Goal: Task Accomplishment & Management: Complete application form

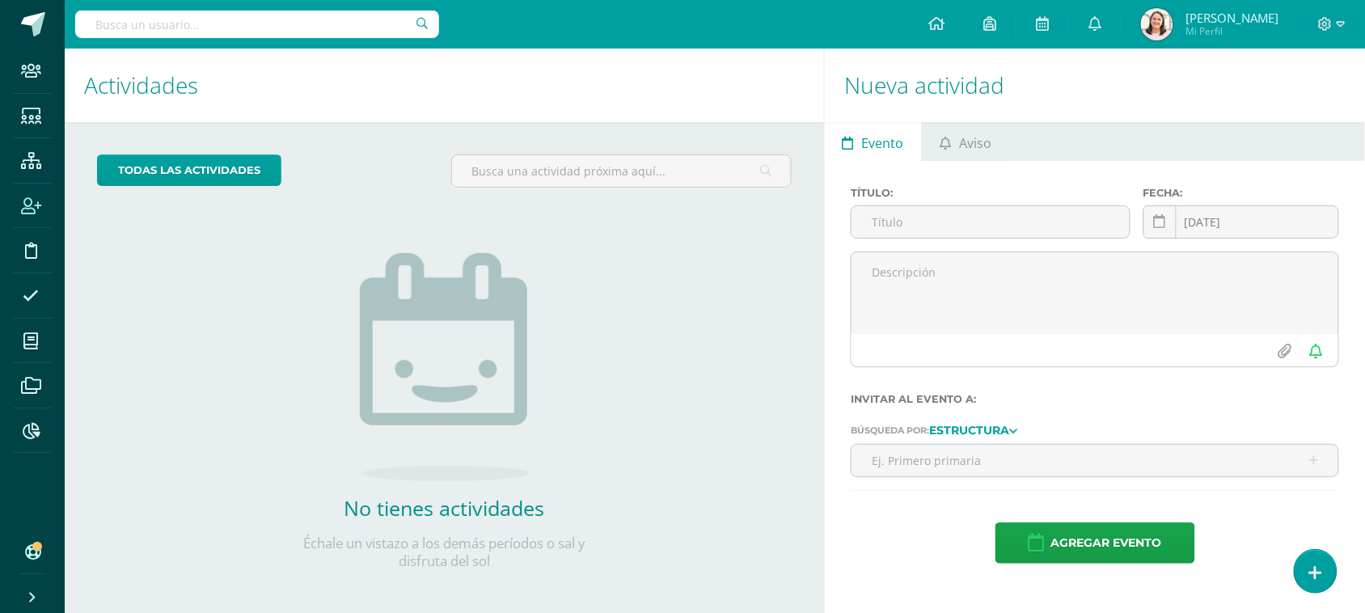
click at [33, 195] on span at bounding box center [31, 206] width 36 height 36
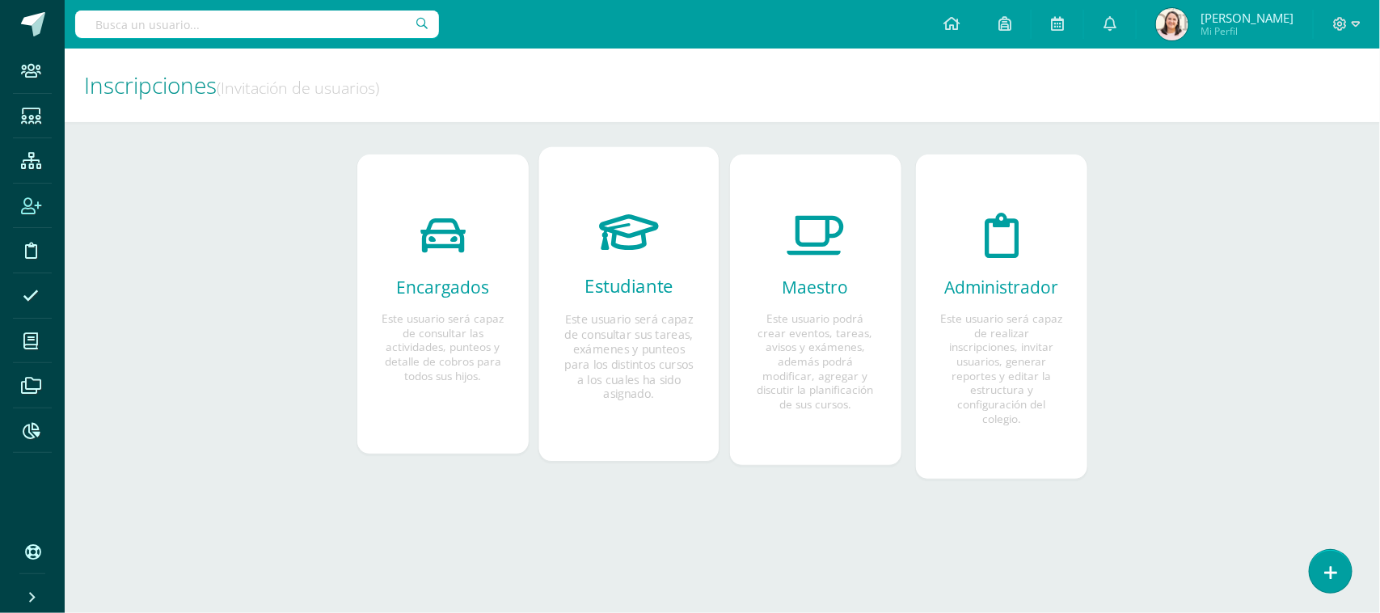
click at [649, 272] on icon at bounding box center [630, 231] width 60 height 85
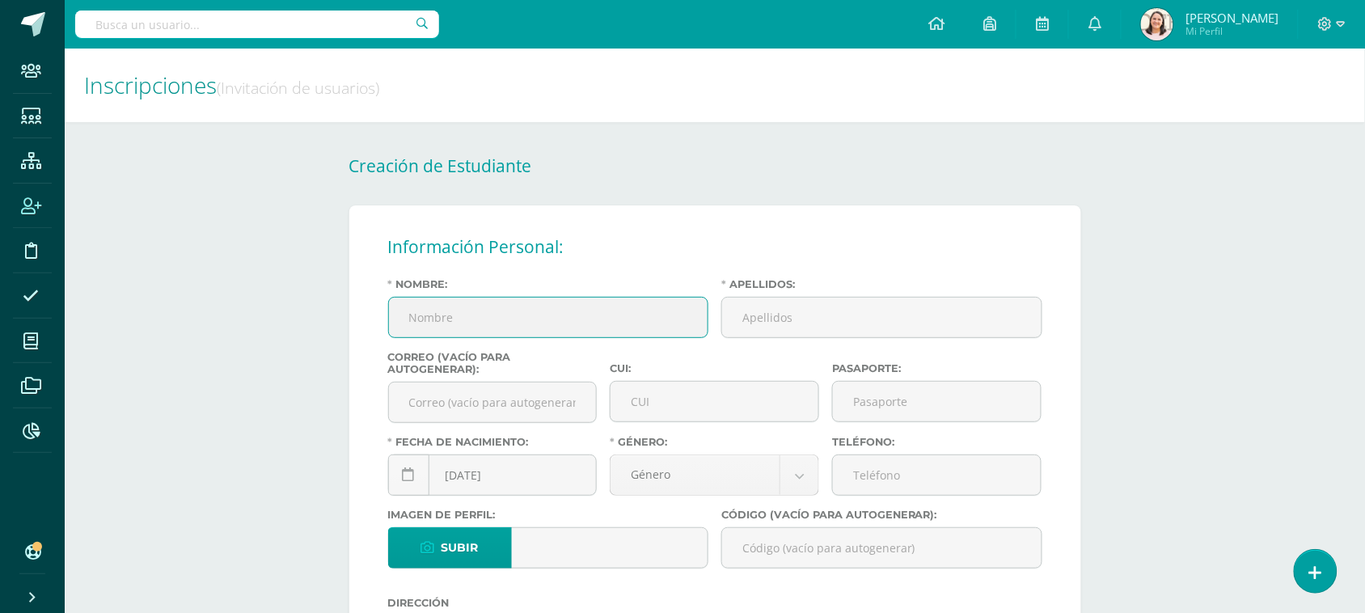
click at [458, 321] on input "Nombre:" at bounding box center [548, 318] width 319 height 40
paste input "Lucas Leonel , Hastedt Aragón"
click at [489, 321] on input "Lucas Leonel , Hastedt Aragón" at bounding box center [548, 318] width 319 height 40
drag, startPoint x: 589, startPoint y: 315, endPoint x: 479, endPoint y: 315, distance: 110.0
click at [479, 315] on input "Lucas Leonel Hastedt Aragón" at bounding box center [548, 318] width 319 height 40
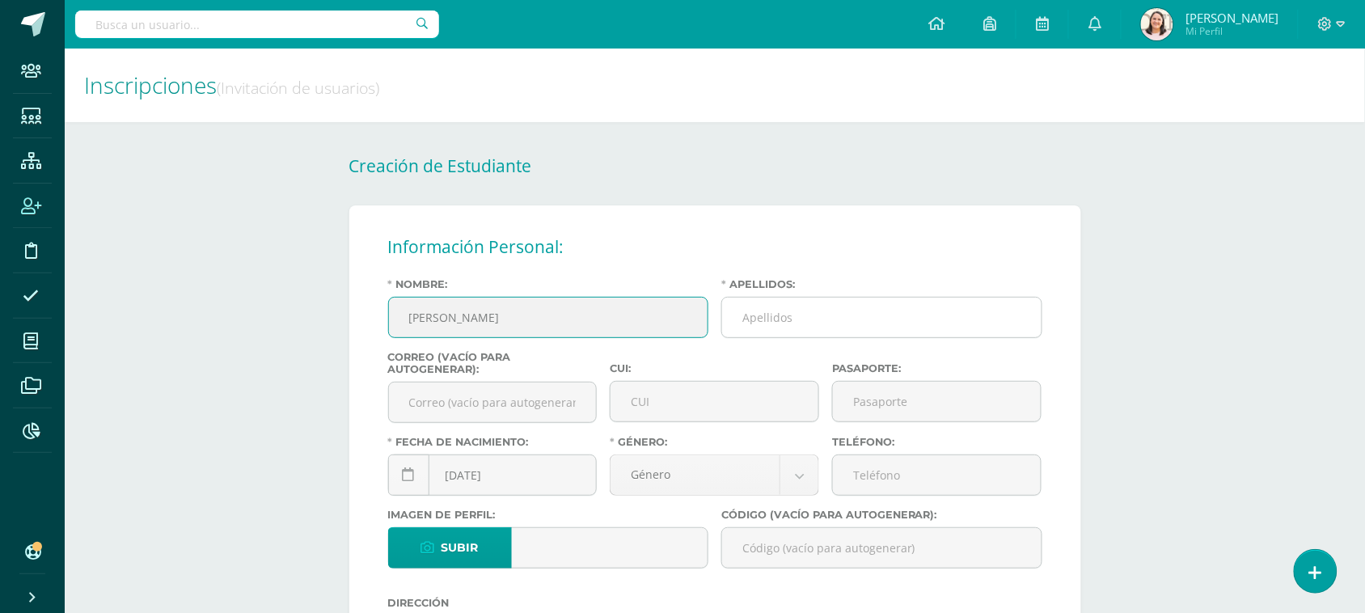
type input "Lucas Leonel"
click at [787, 314] on input "Apellidos:" at bounding box center [881, 318] width 319 height 40
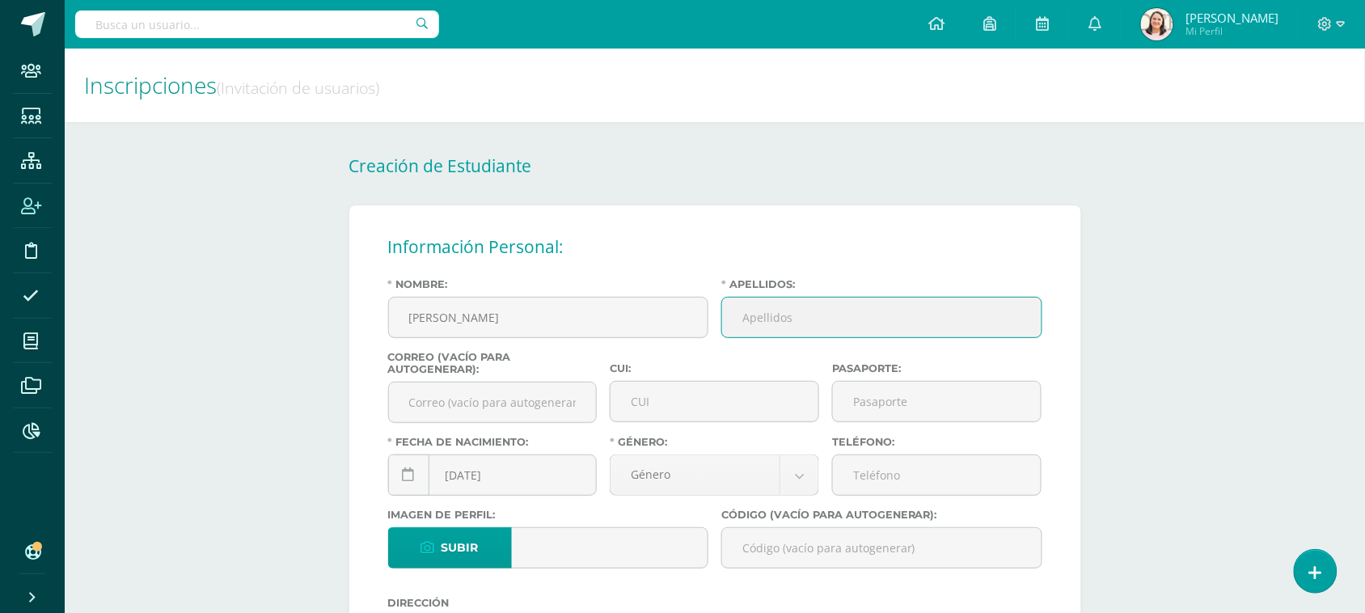
paste input "Hastedt Aragón"
type input "Hastedt Aragón"
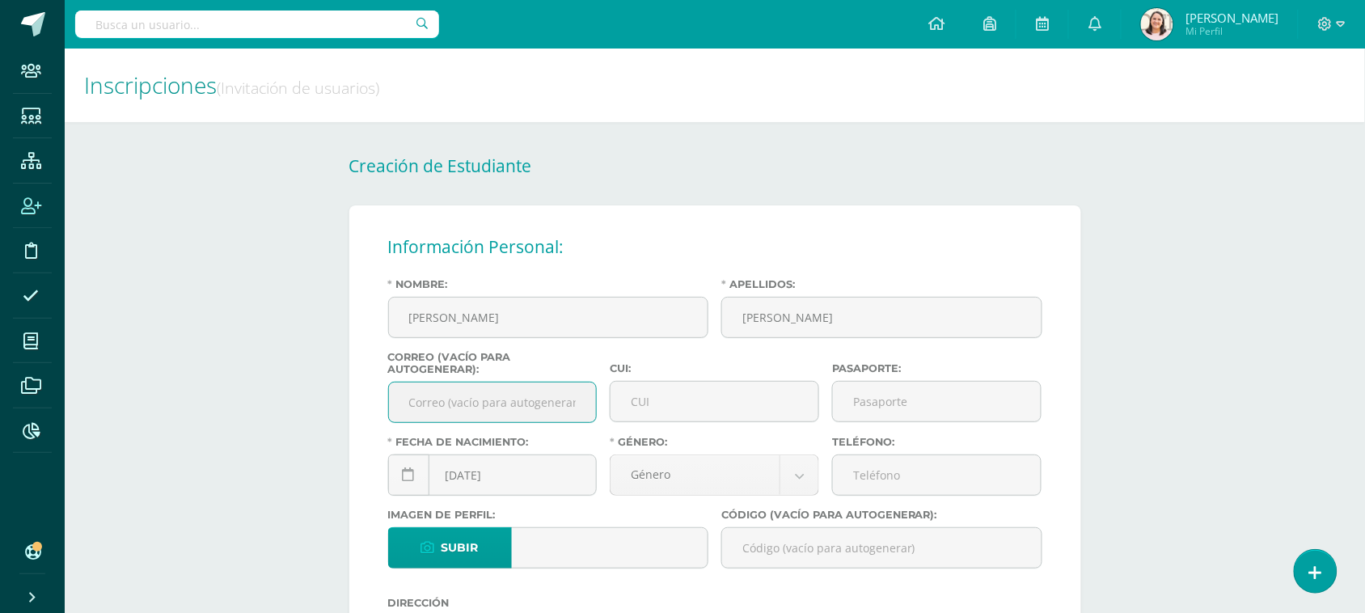
click at [467, 414] on input "Correo (vacío para autogenerar):" at bounding box center [493, 402] width 208 height 40
click at [471, 401] on input "paula.perez@centroeducativoelvalle.edu.gt" at bounding box center [493, 402] width 208 height 40
type input "lucas.hastedt@centroeducativoelvalle.edu.gt"
click at [407, 482] on icon at bounding box center [409, 475] width 12 height 14
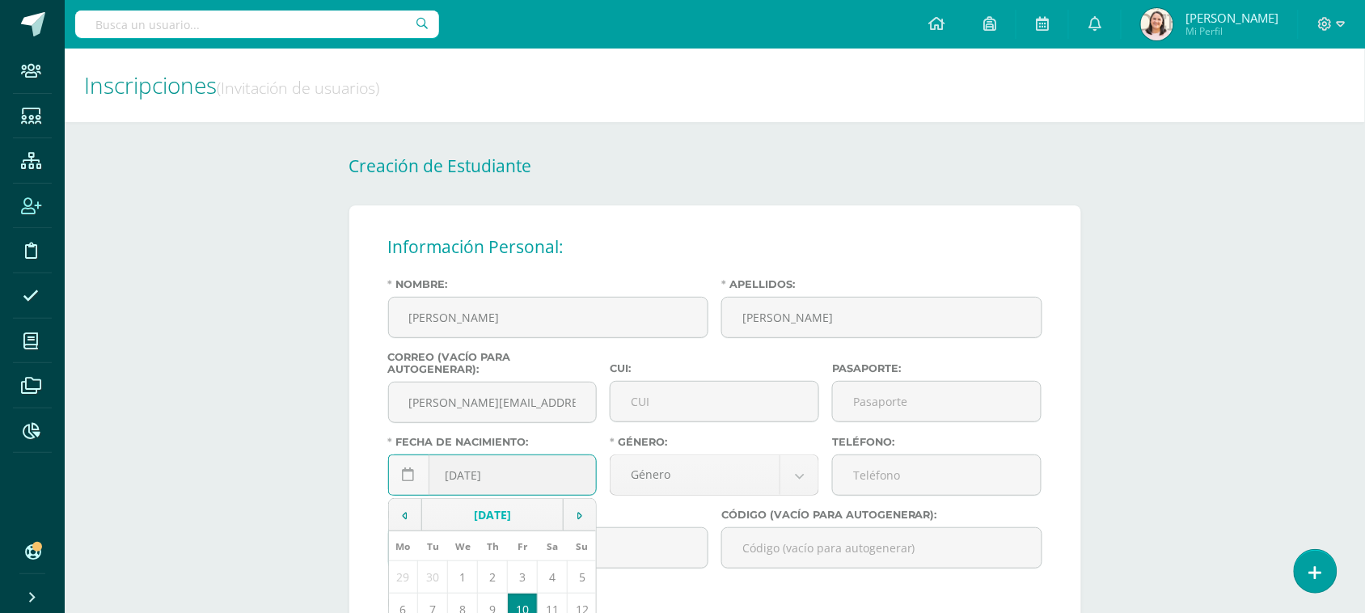
click at [477, 526] on td "[DATE]" at bounding box center [492, 515] width 142 height 32
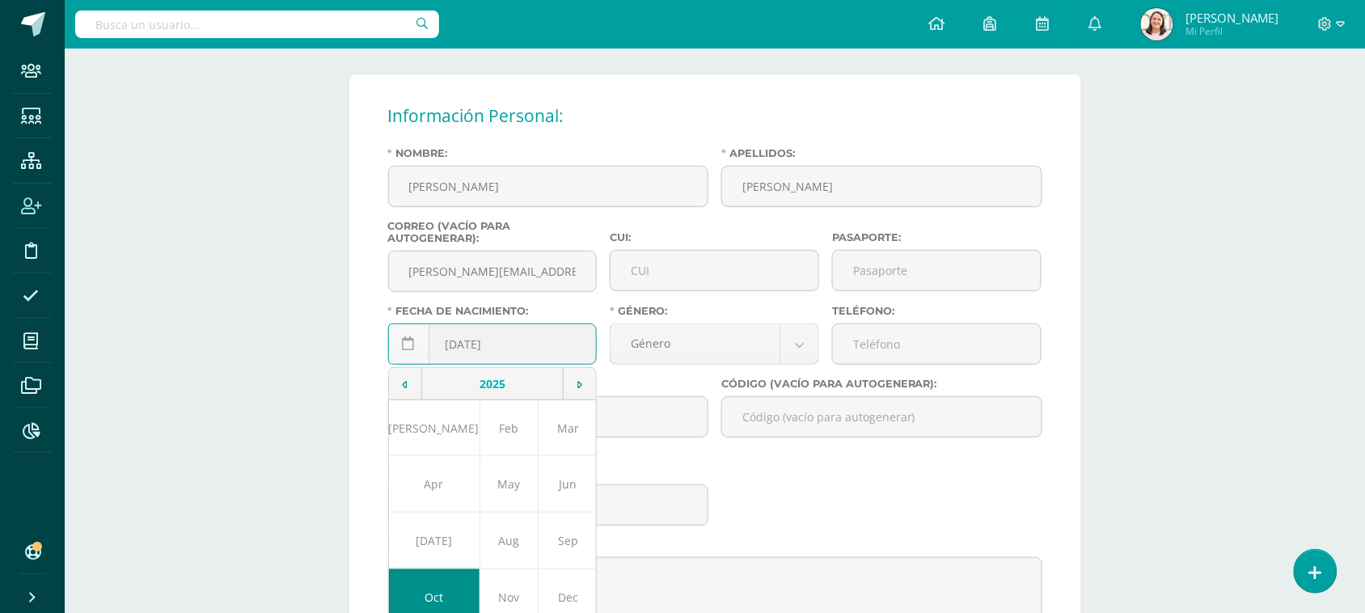
scroll to position [202, 0]
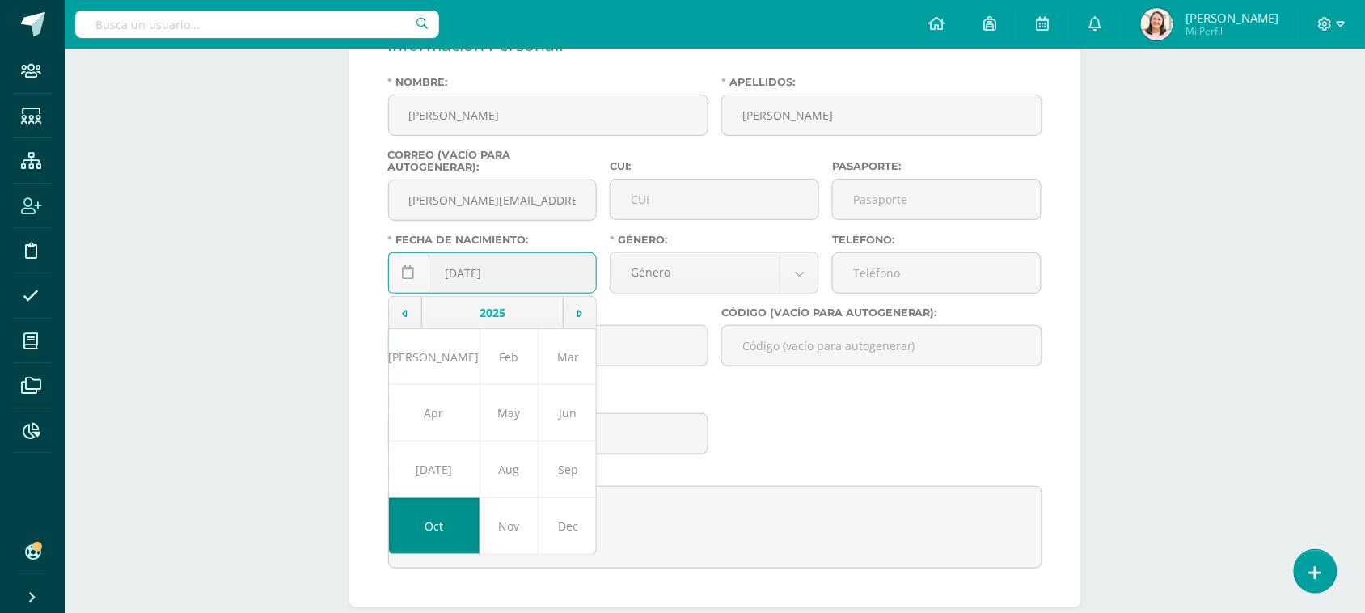
click at [496, 307] on td "2025" at bounding box center [492, 313] width 142 height 32
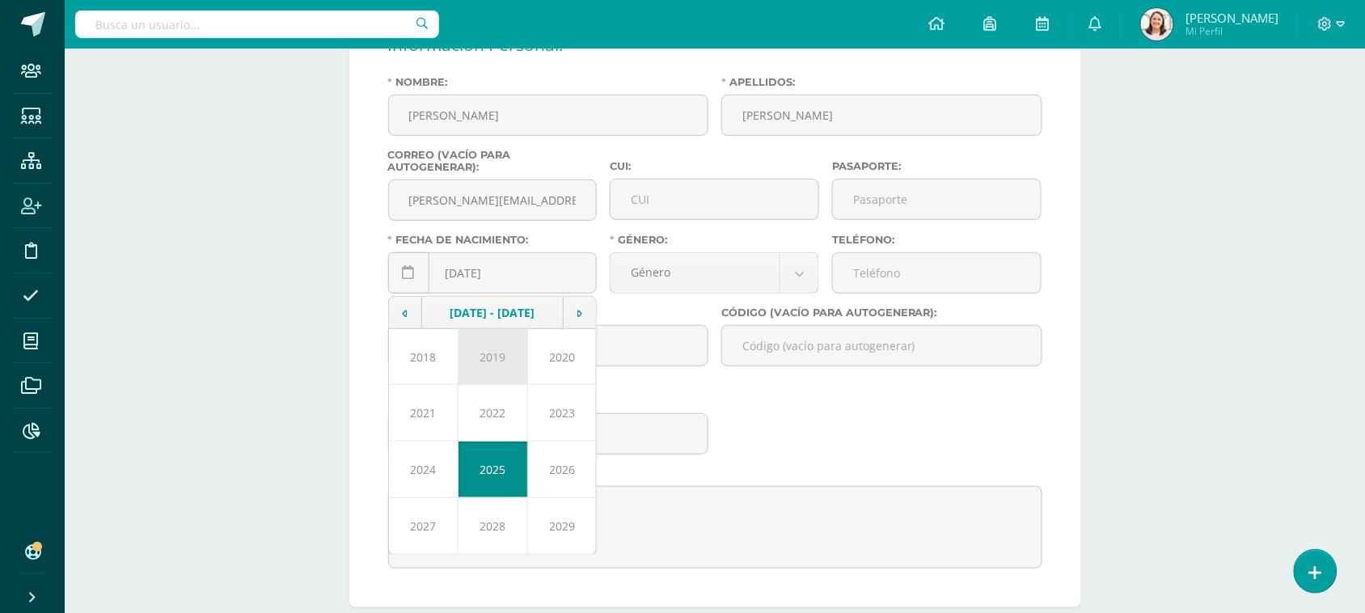
click at [504, 352] on td "2019" at bounding box center [493, 357] width 70 height 56
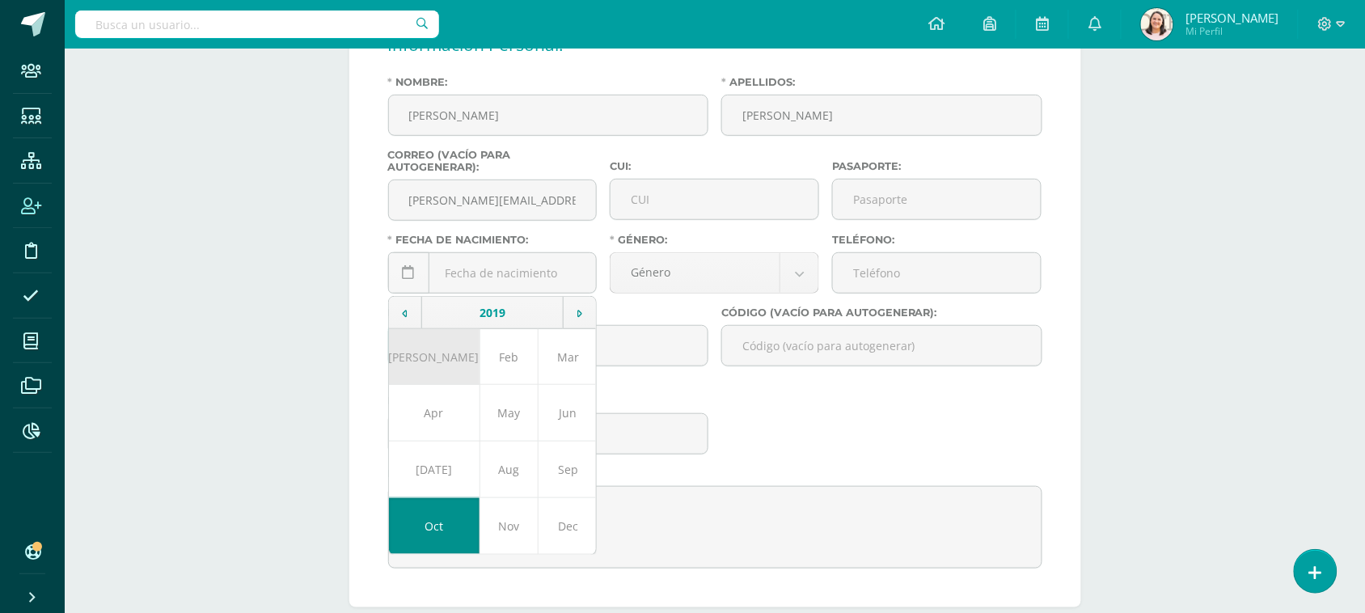
click at [418, 369] on td "Jan" at bounding box center [434, 357] width 91 height 56
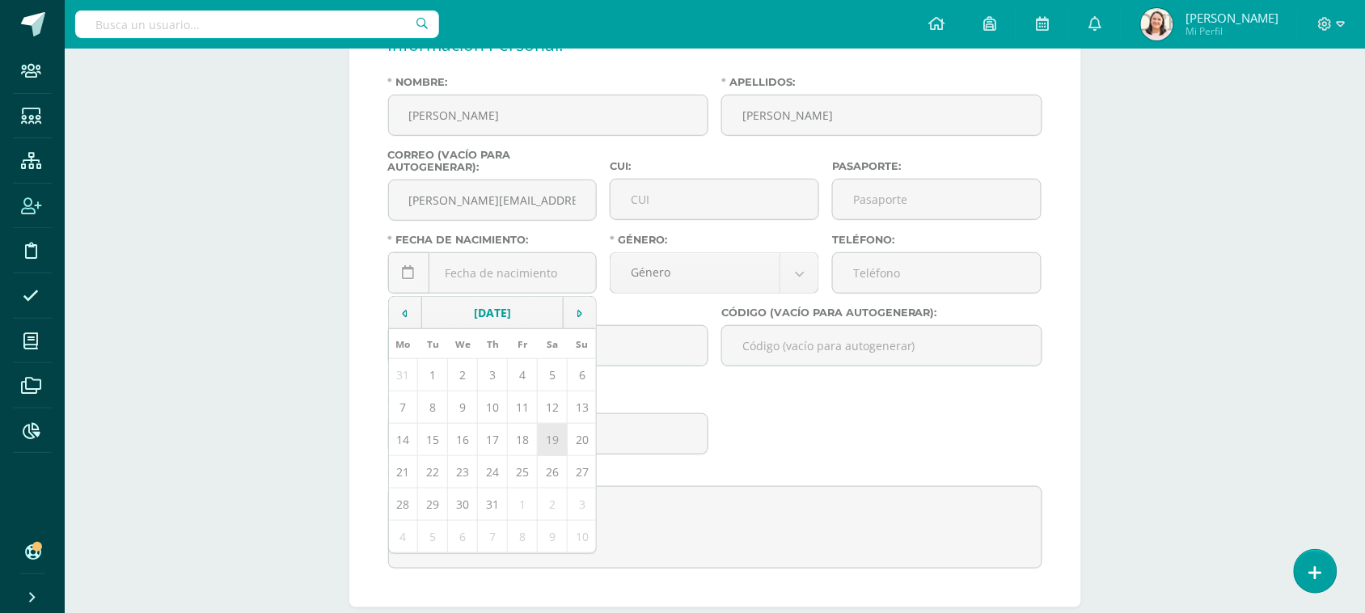
click at [547, 439] on td "19" at bounding box center [553, 440] width 30 height 32
type input "2019-01-19"
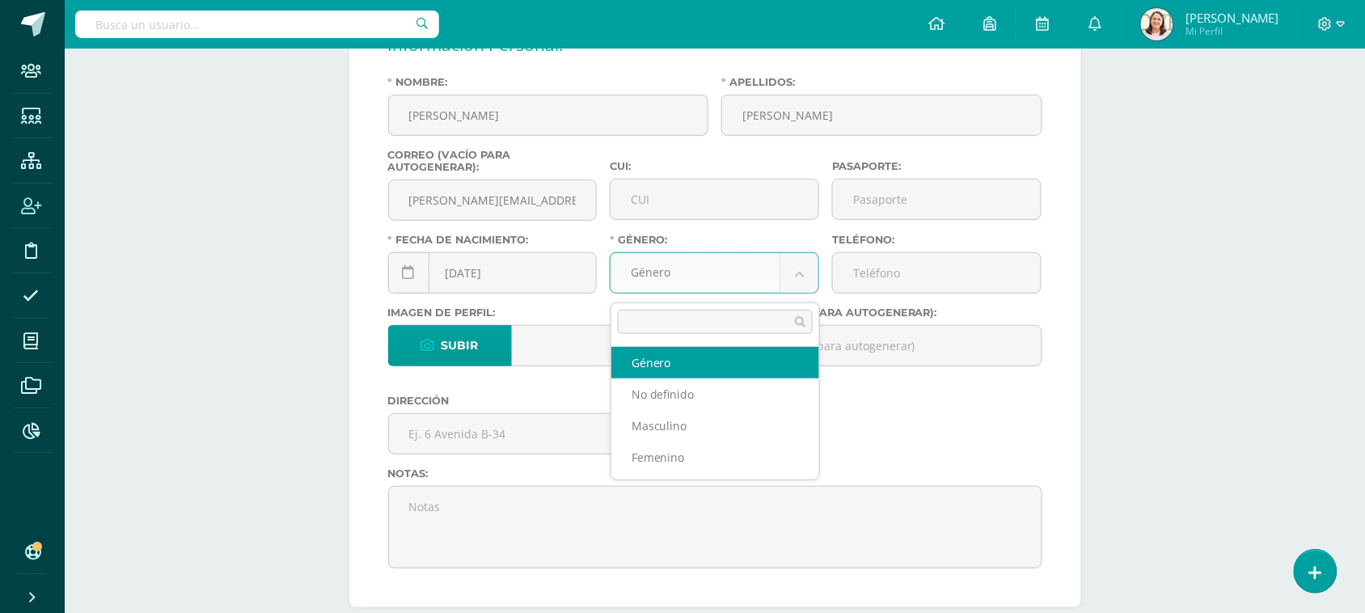
click at [796, 283] on body "Staff Estudiantes Estructura Inscripción Disciplina Asistencia Mis cursos Archi…" at bounding box center [682, 584] width 1365 height 1572
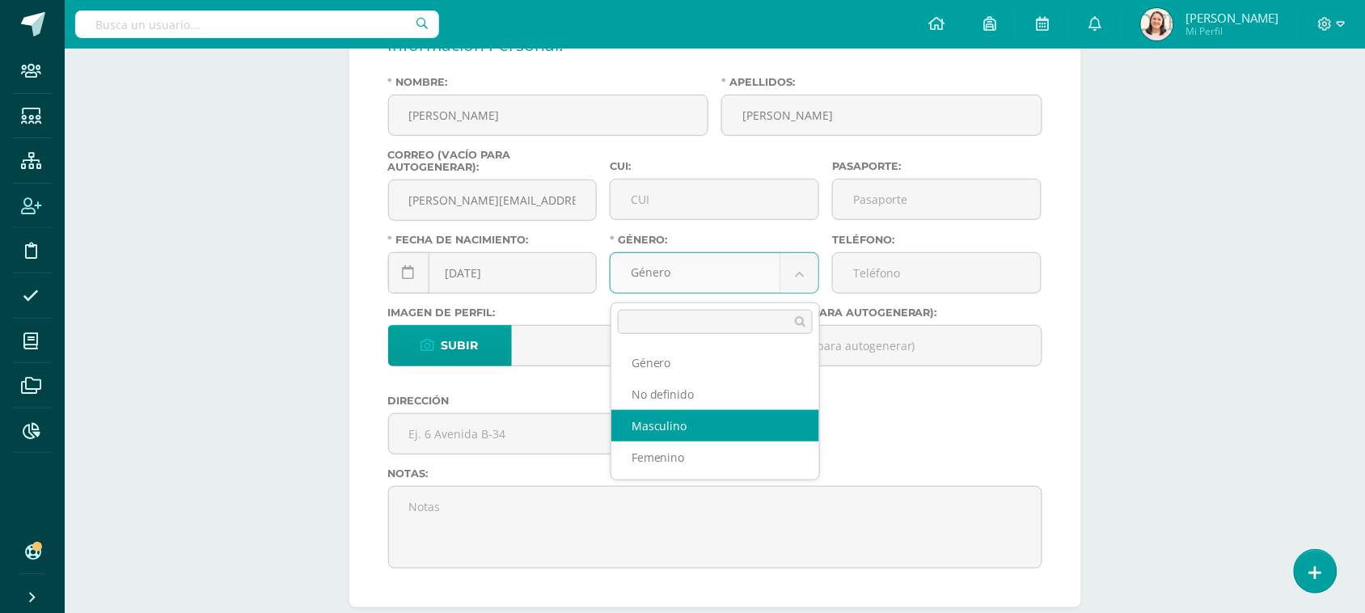
select select "male"
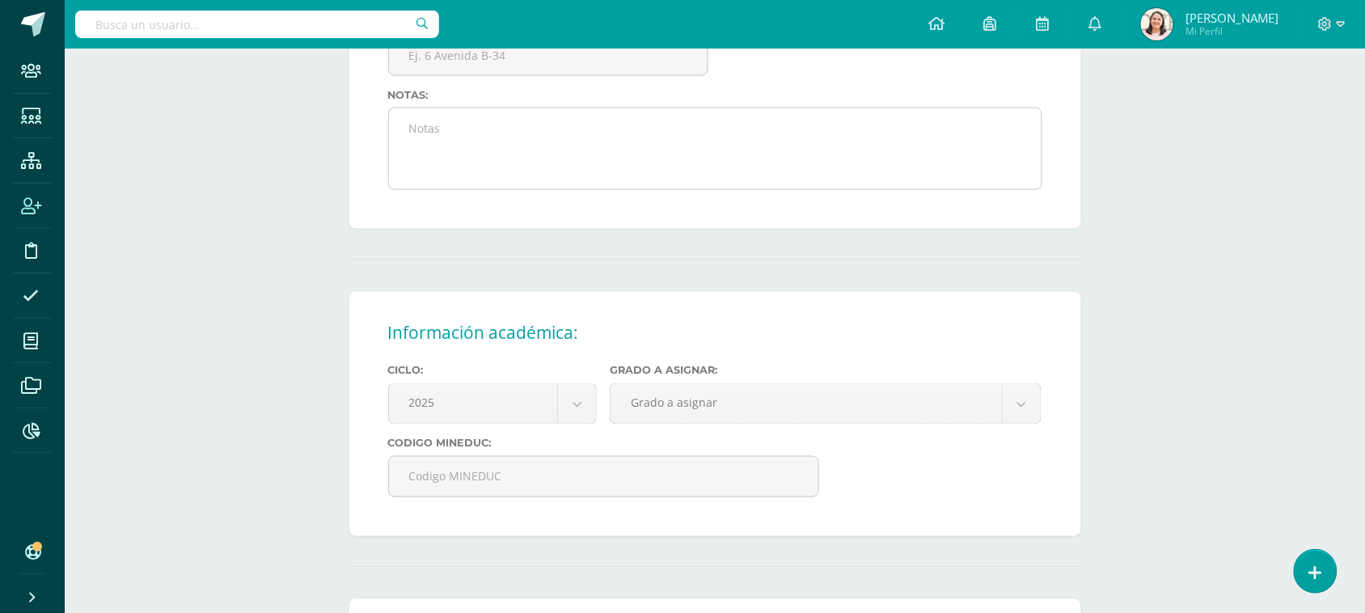
scroll to position [606, 0]
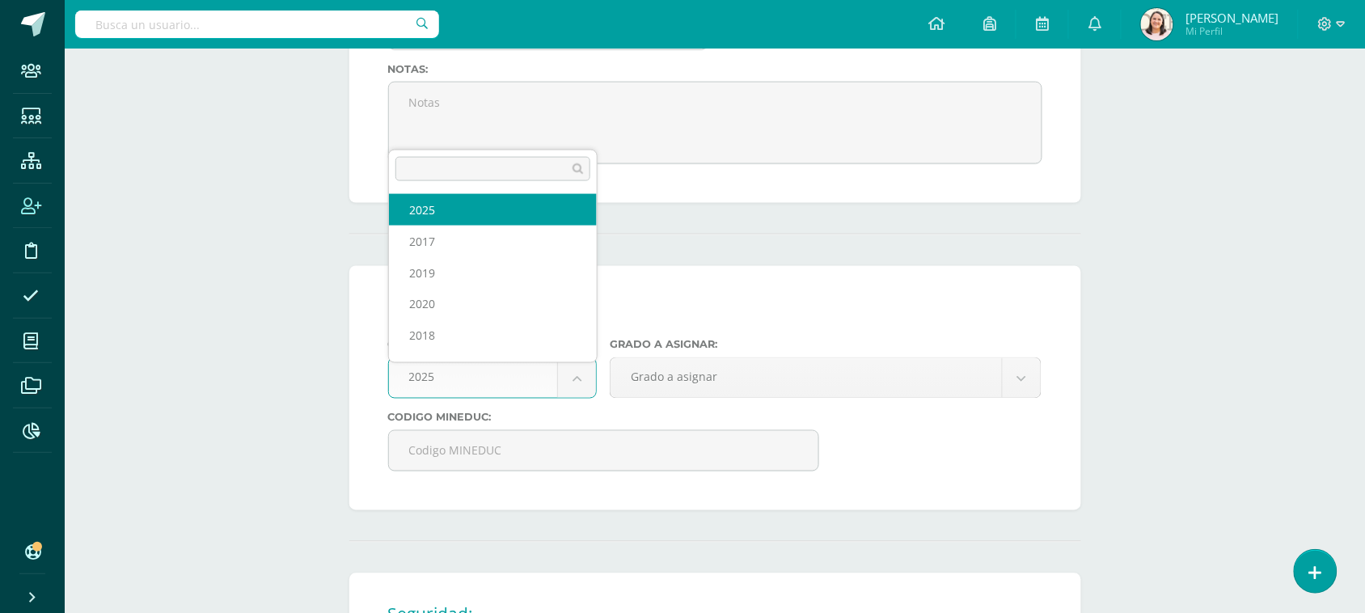
click at [566, 395] on body "Staff Estudiantes Estructura Inscripción Disciplina Asistencia Mis cursos Archi…" at bounding box center [682, 180] width 1365 height 1572
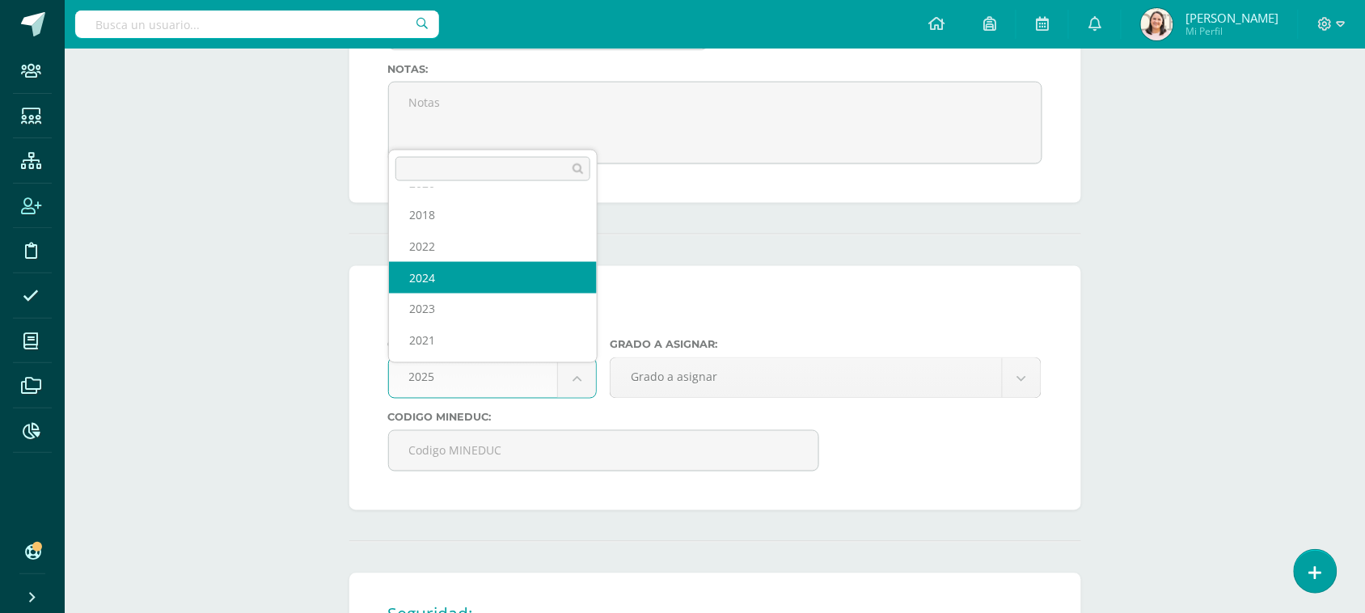
scroll to position [0, 0]
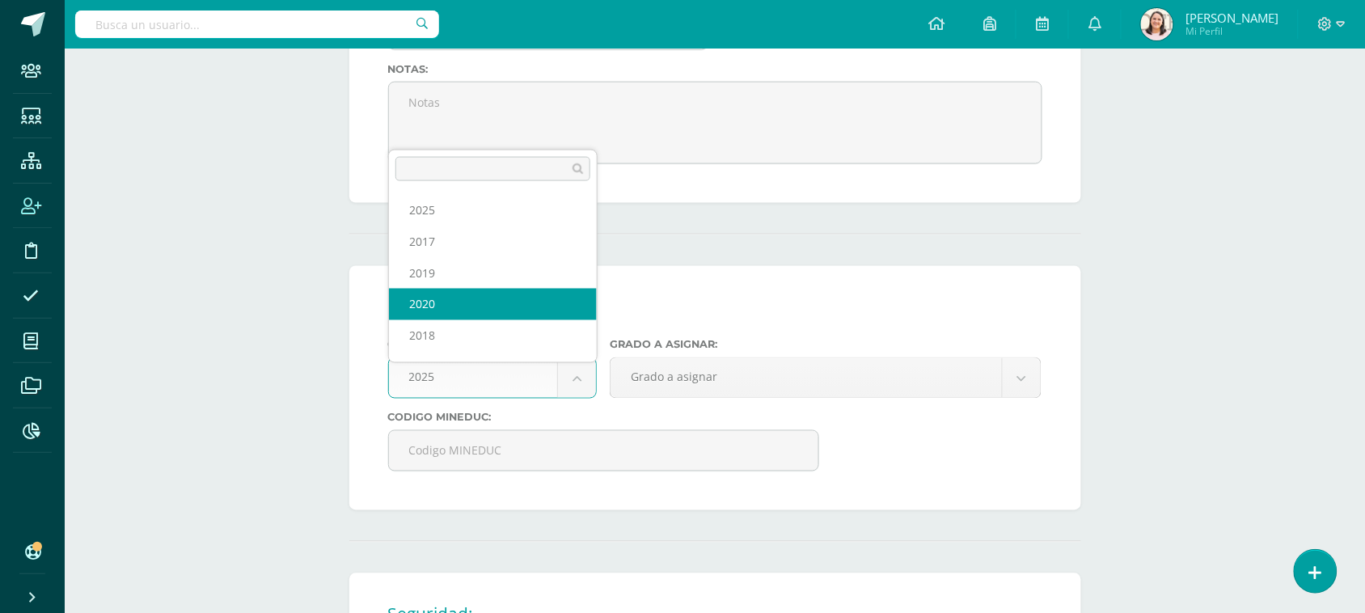
click at [455, 170] on input "text" at bounding box center [492, 169] width 195 height 24
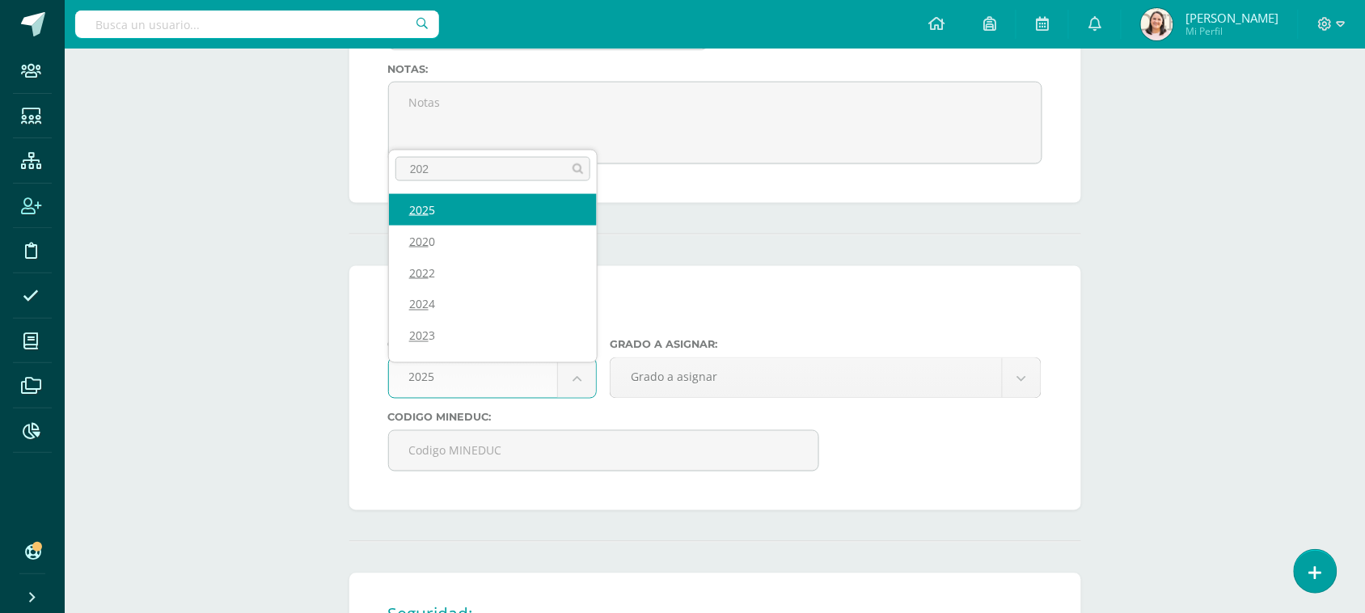
type input "2026"
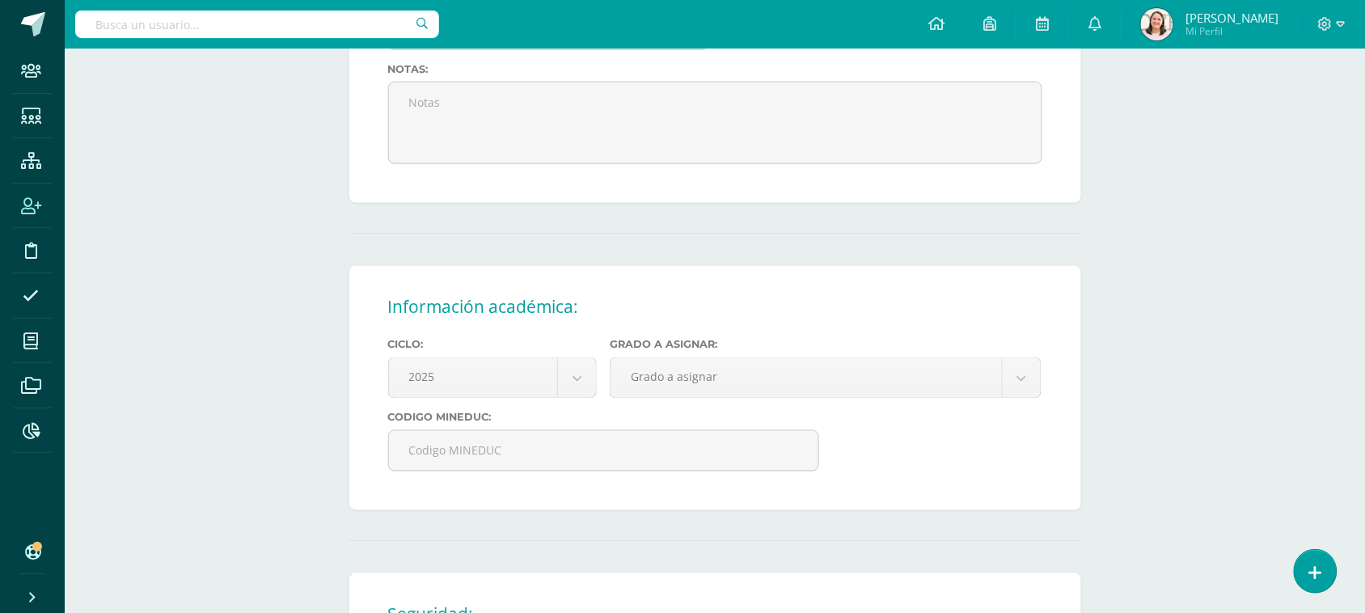
click at [696, 297] on body "Staff Estudiantes Estructura Inscripción Disciplina Asistencia Mis cursos Archi…" at bounding box center [682, 180] width 1365 height 1572
click at [479, 399] on body "Staff Estudiantes Estructura Inscripción Disciplina Asistencia Mis cursos Archi…" at bounding box center [682, 180] width 1365 height 1572
click at [660, 311] on body "Staff Estudiantes Estructura Inscripción Disciplina Asistencia Mis cursos Archi…" at bounding box center [682, 180] width 1365 height 1572
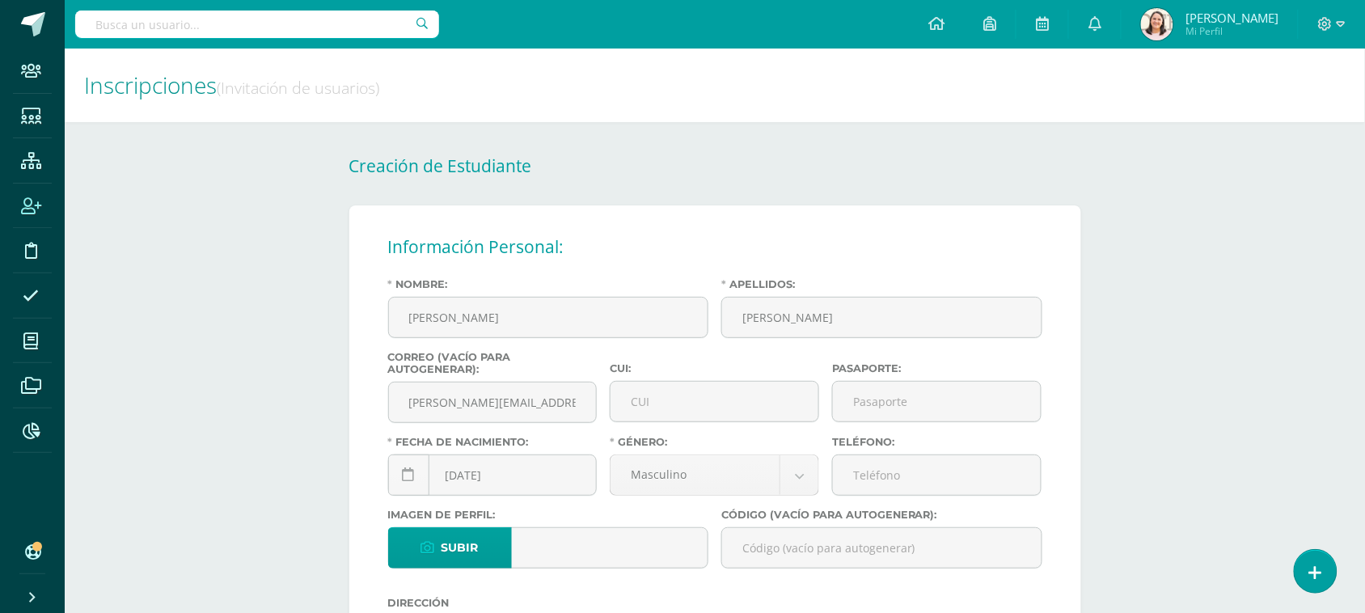
click at [19, 547] on span at bounding box center [25, 551] width 13 height 22
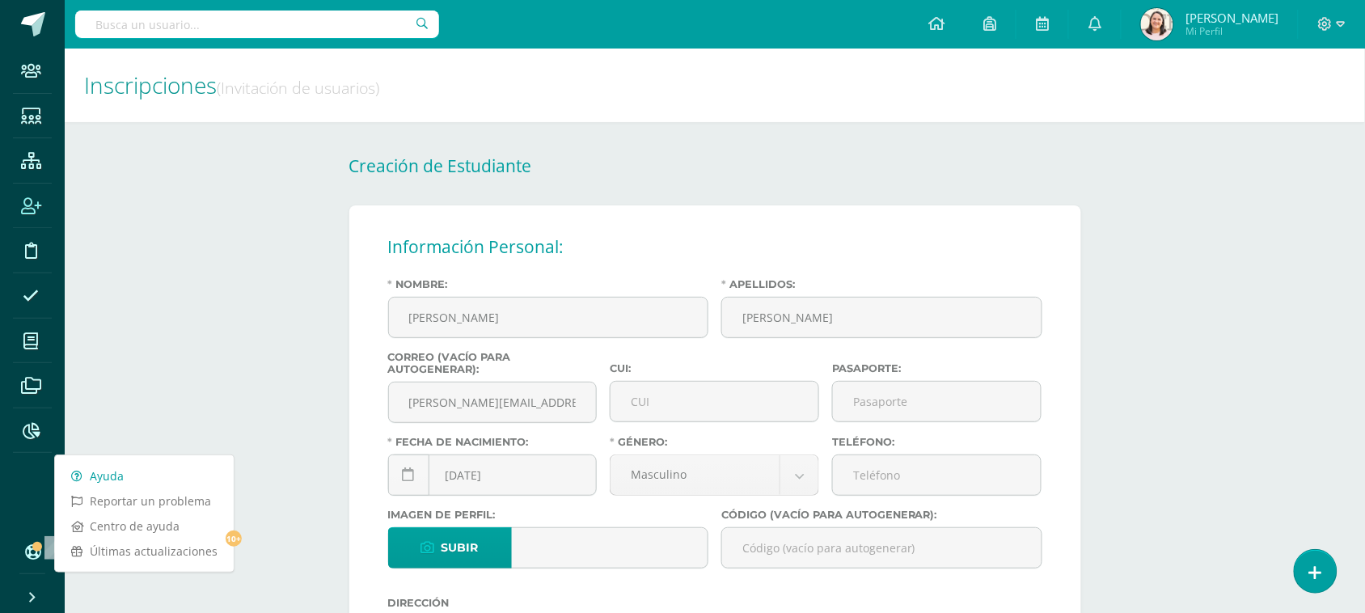
click at [109, 483] on link "Ayuda" at bounding box center [144, 475] width 179 height 25
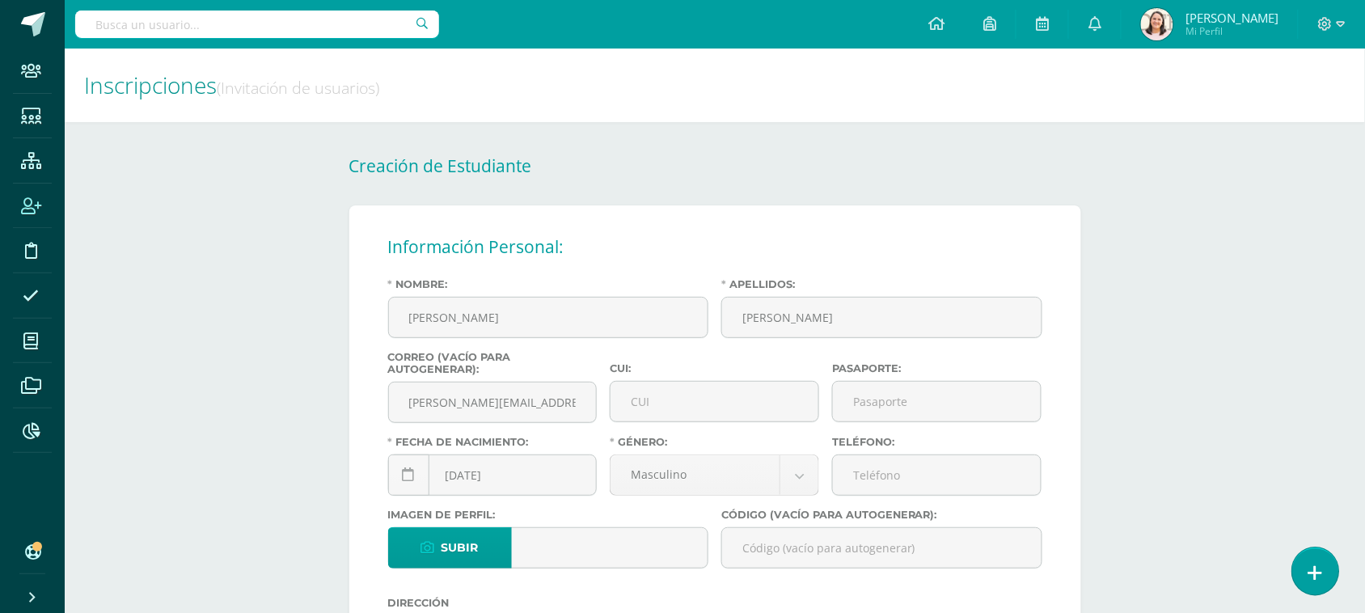
click at [1334, 570] on link at bounding box center [1315, 570] width 46 height 47
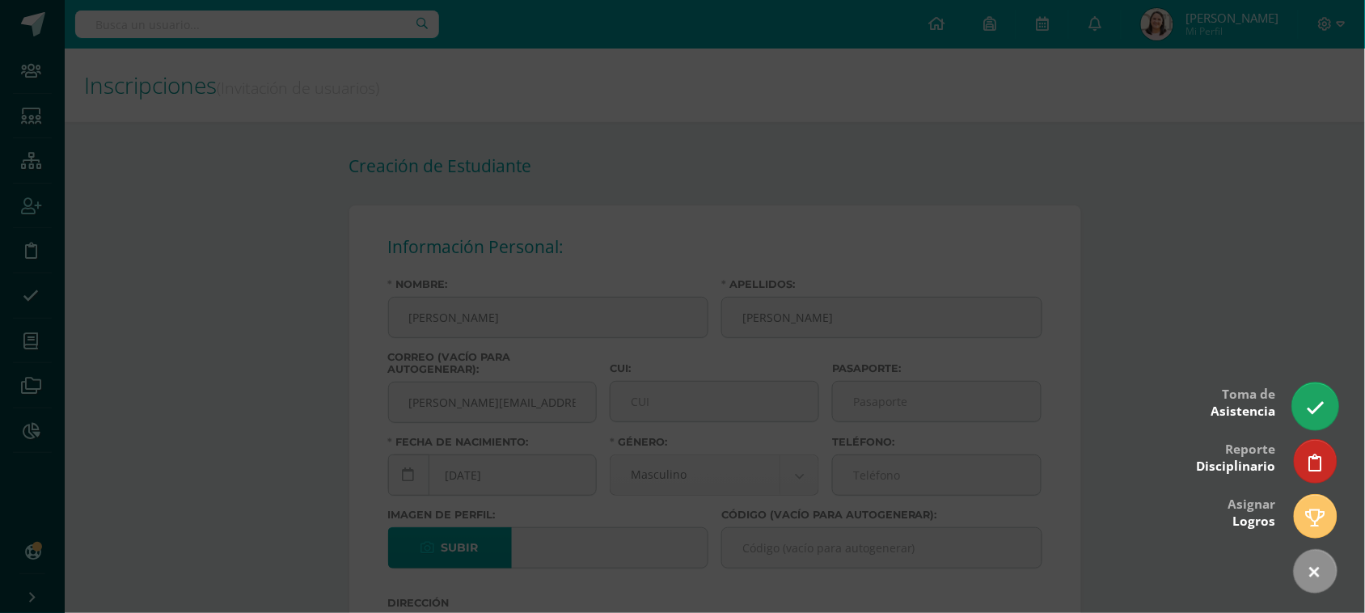
click at [1311, 412] on icon at bounding box center [1315, 408] width 19 height 19
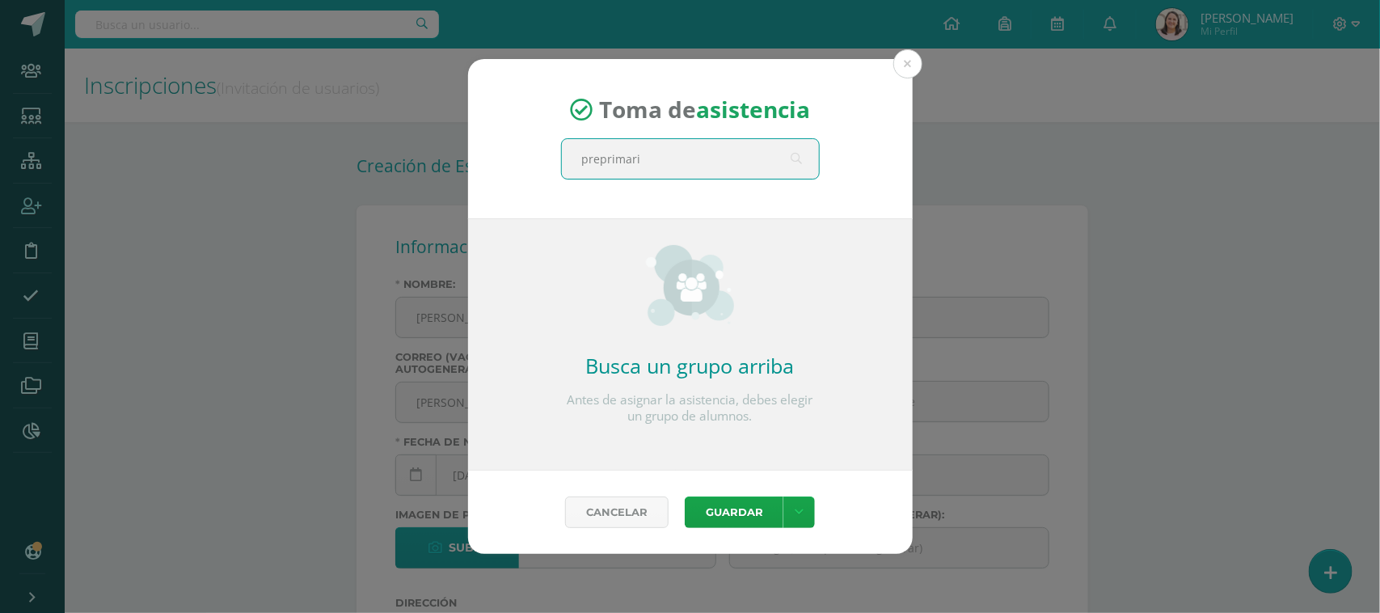
type input "preprimaria"
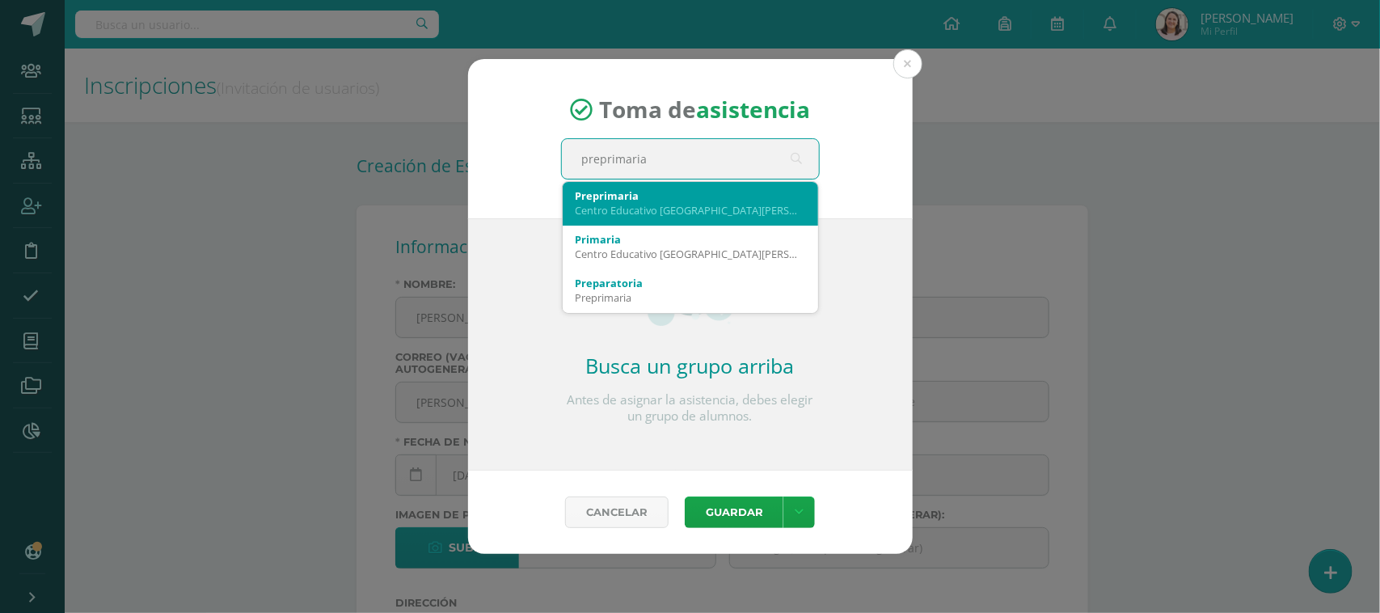
click at [665, 206] on div "Centro Educativo El Valle" at bounding box center [691, 210] width 230 height 15
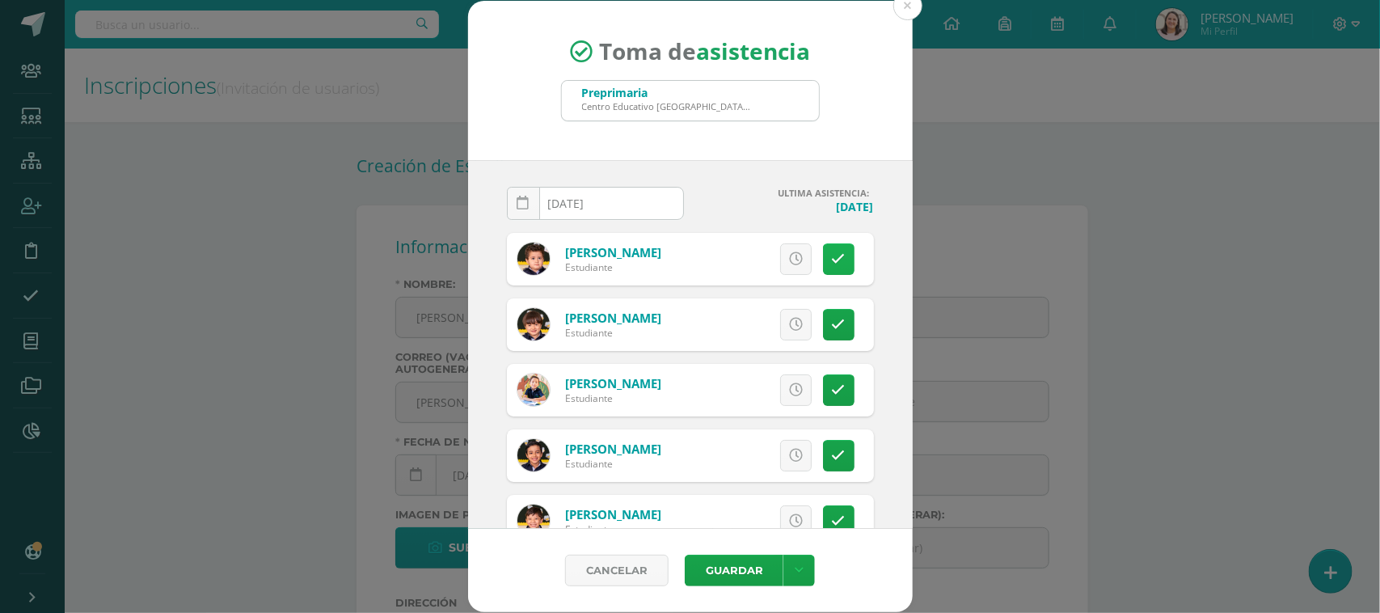
click at [825, 251] on link at bounding box center [839, 259] width 32 height 32
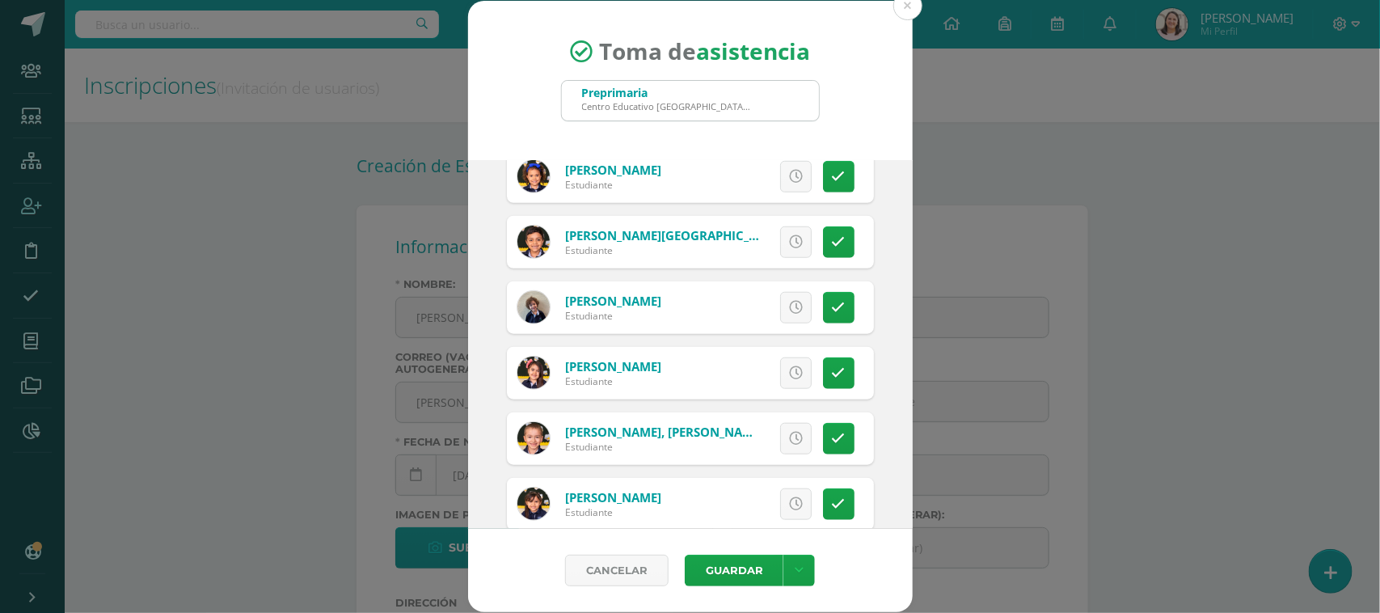
scroll to position [700, 0]
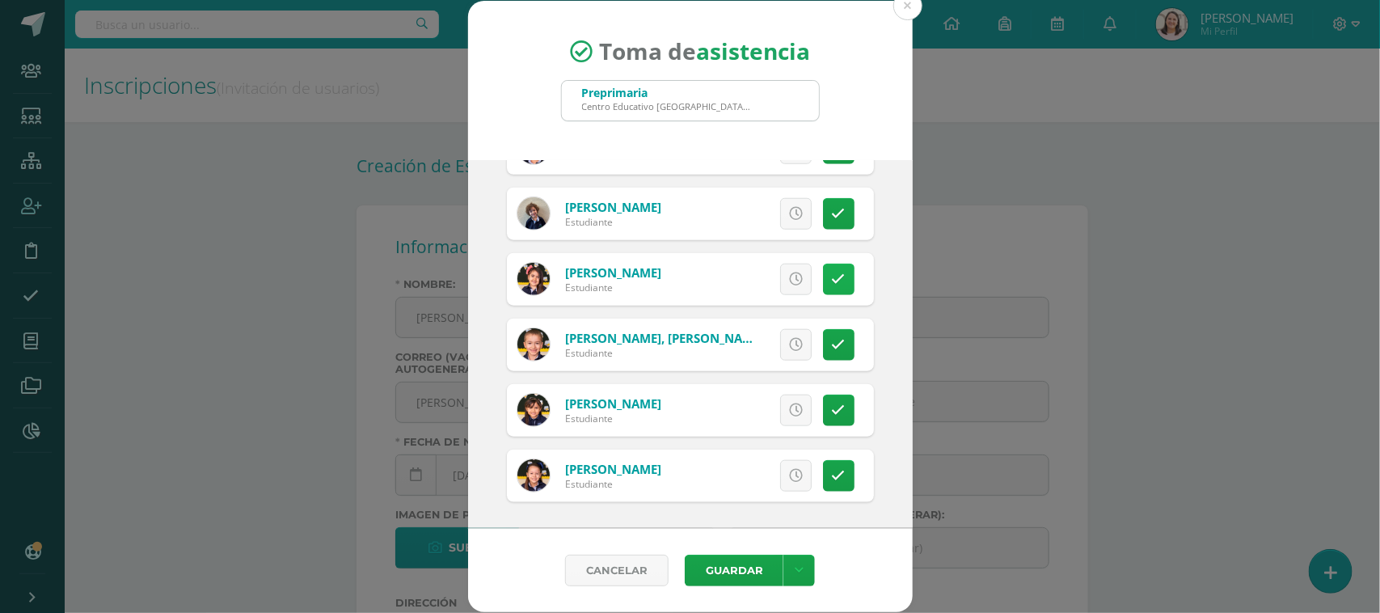
click at [829, 277] on link at bounding box center [839, 280] width 32 height 32
click at [726, 572] on button "Guardar" at bounding box center [734, 571] width 99 height 32
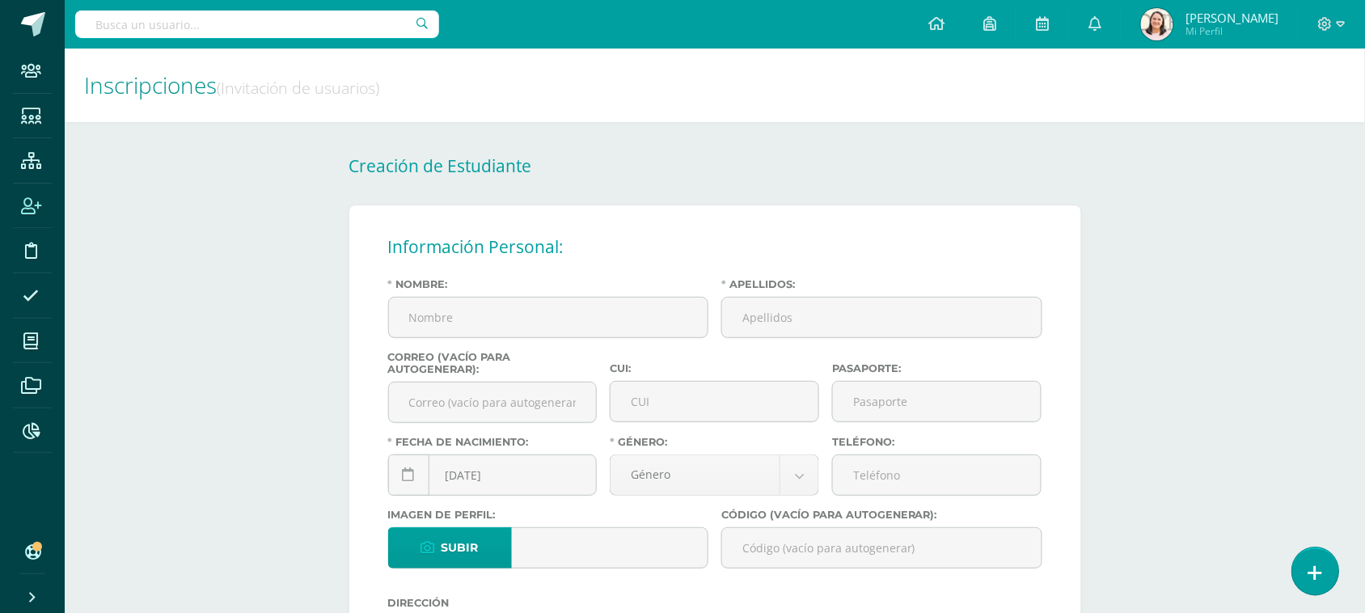
click at [1326, 564] on link at bounding box center [1315, 570] width 46 height 47
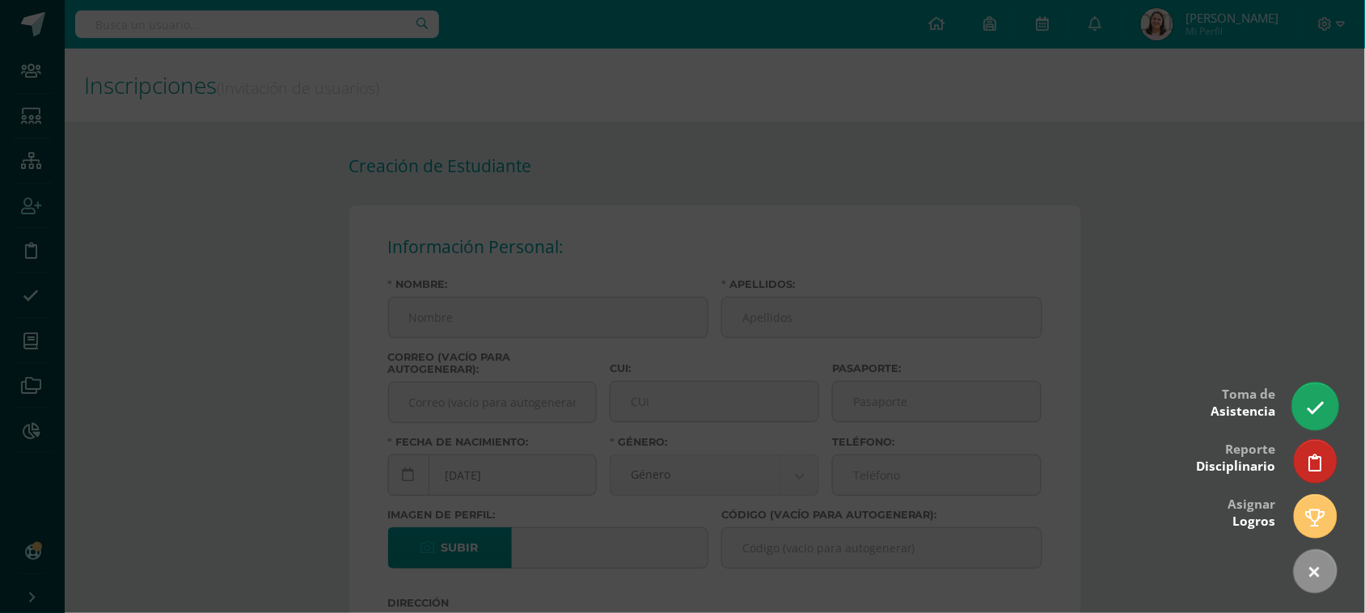
click at [1315, 394] on link at bounding box center [1315, 405] width 46 height 47
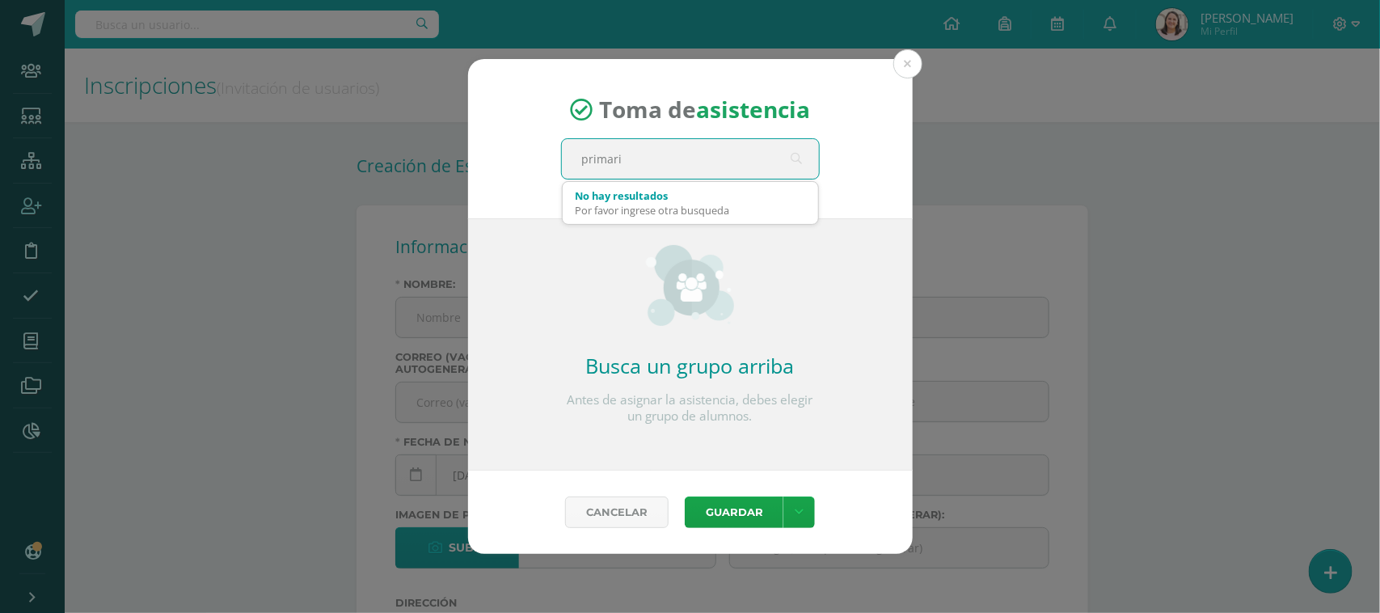
type input "primaria"
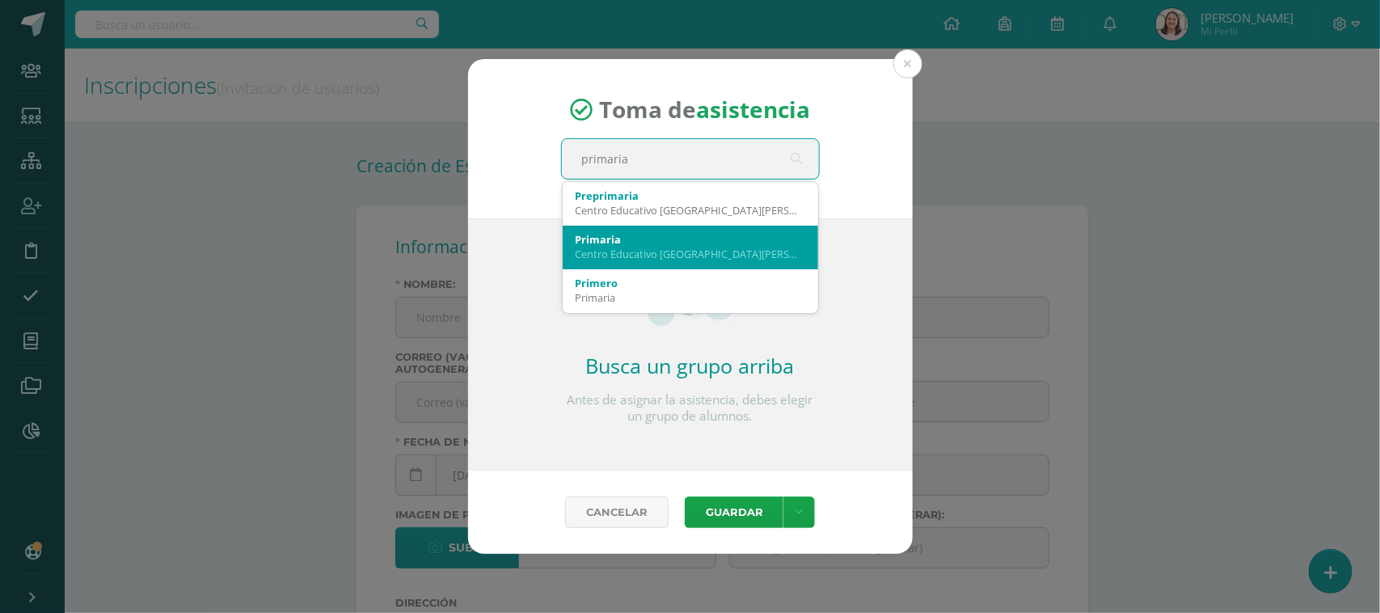
click at [644, 253] on div "Centro Educativo El Valle" at bounding box center [691, 254] width 230 height 15
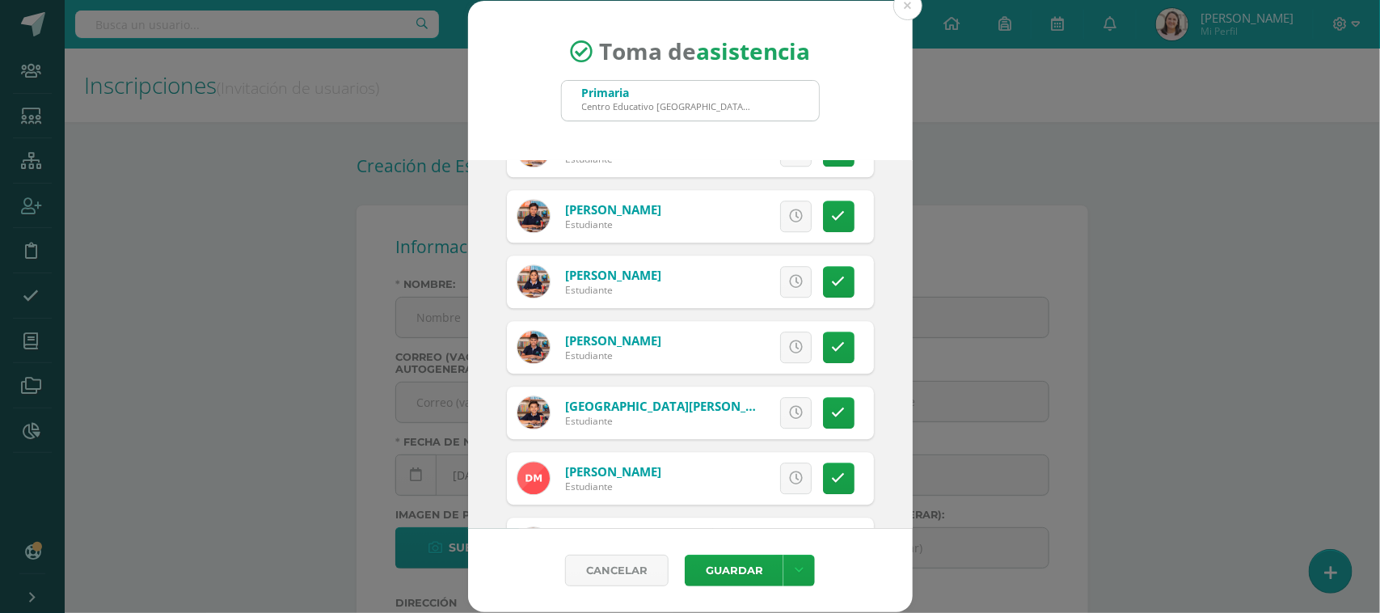
scroll to position [2021, 0]
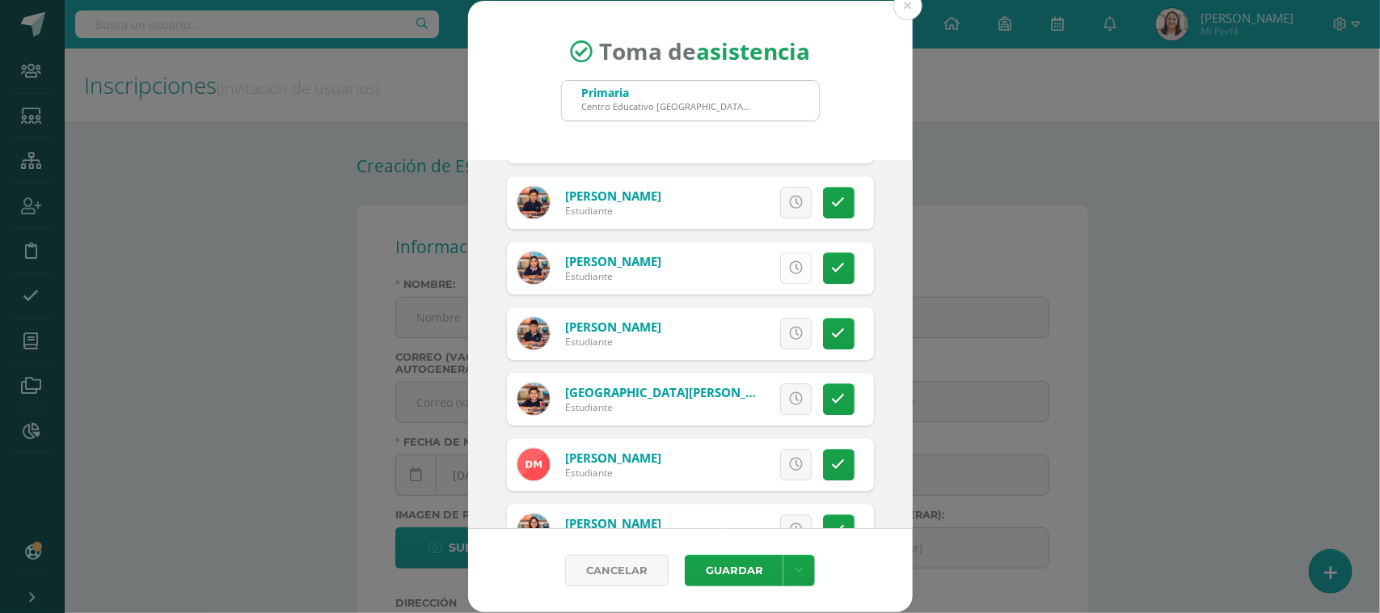
click at [789, 268] on icon at bounding box center [796, 268] width 14 height 14
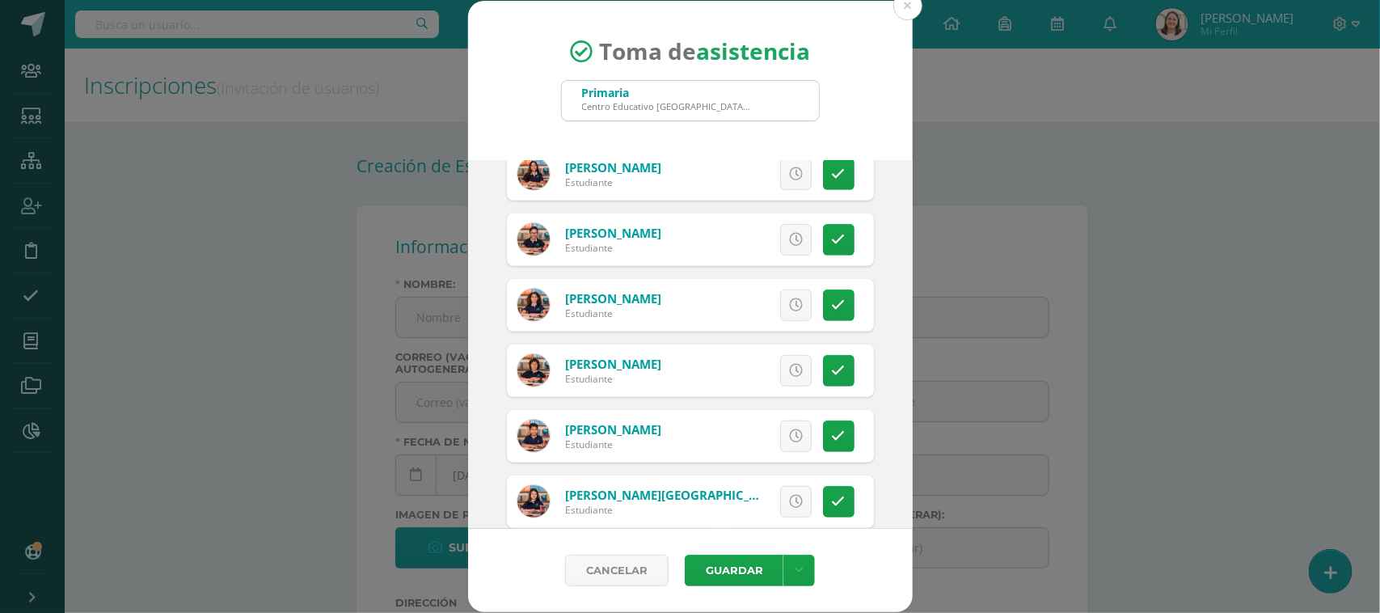
scroll to position [3133, 0]
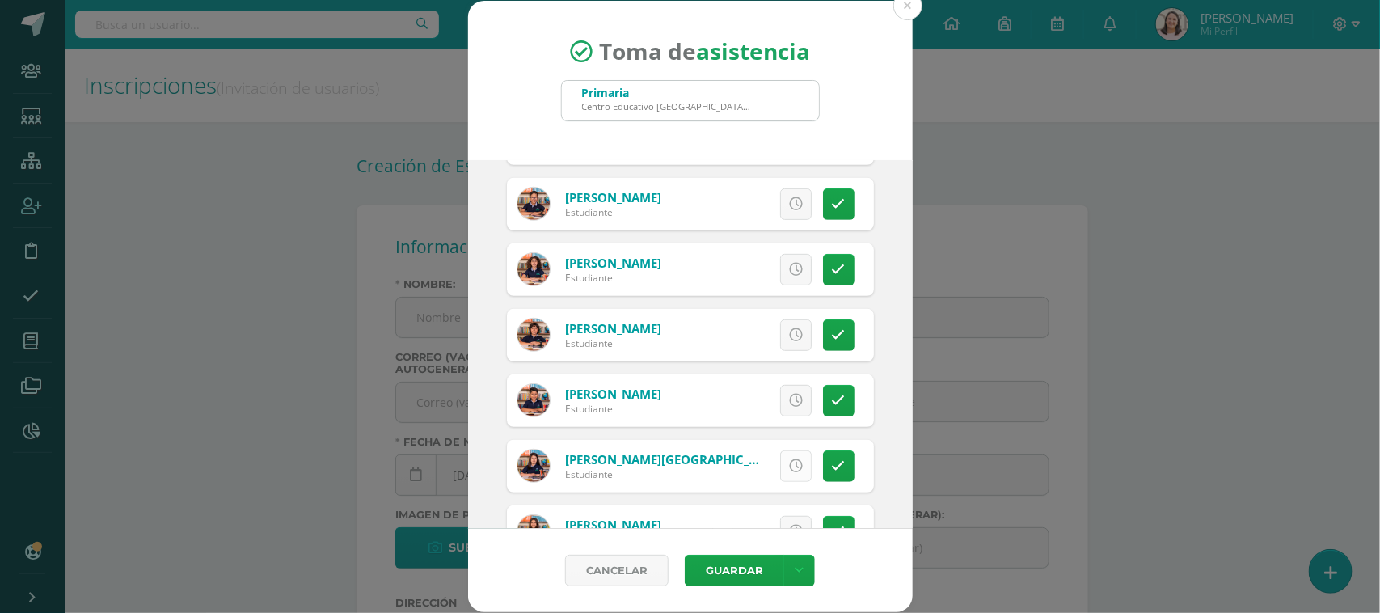
click at [789, 462] on icon at bounding box center [796, 466] width 14 height 14
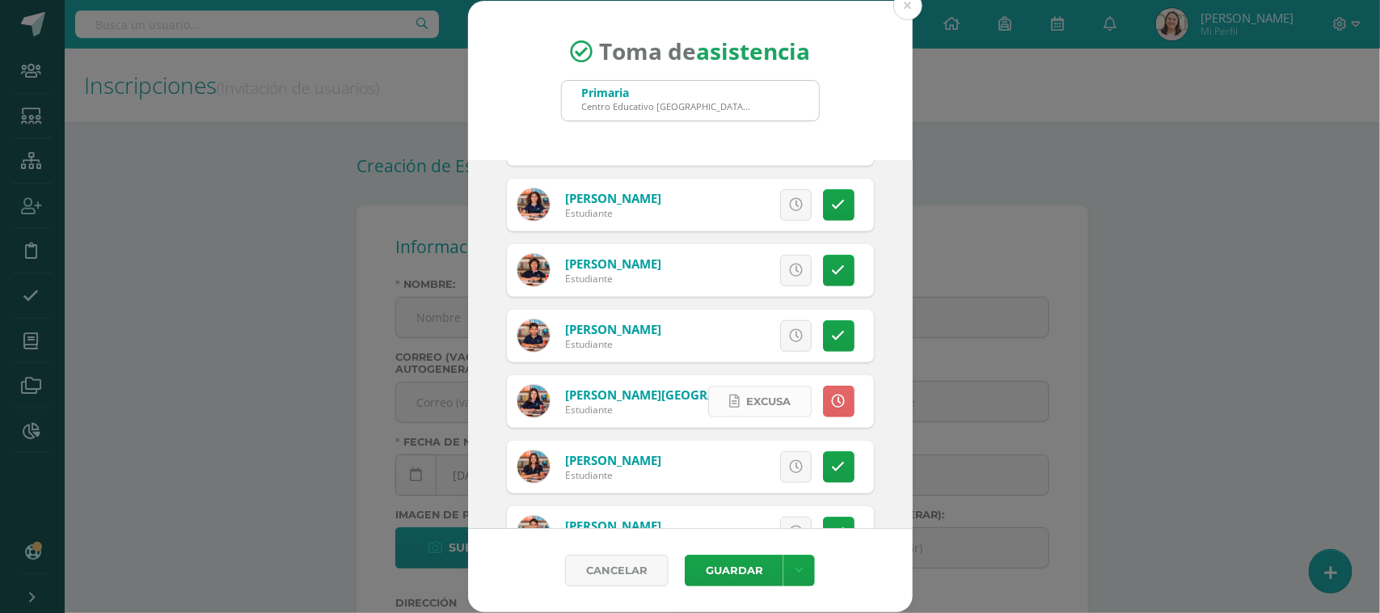
scroll to position [3234, 0]
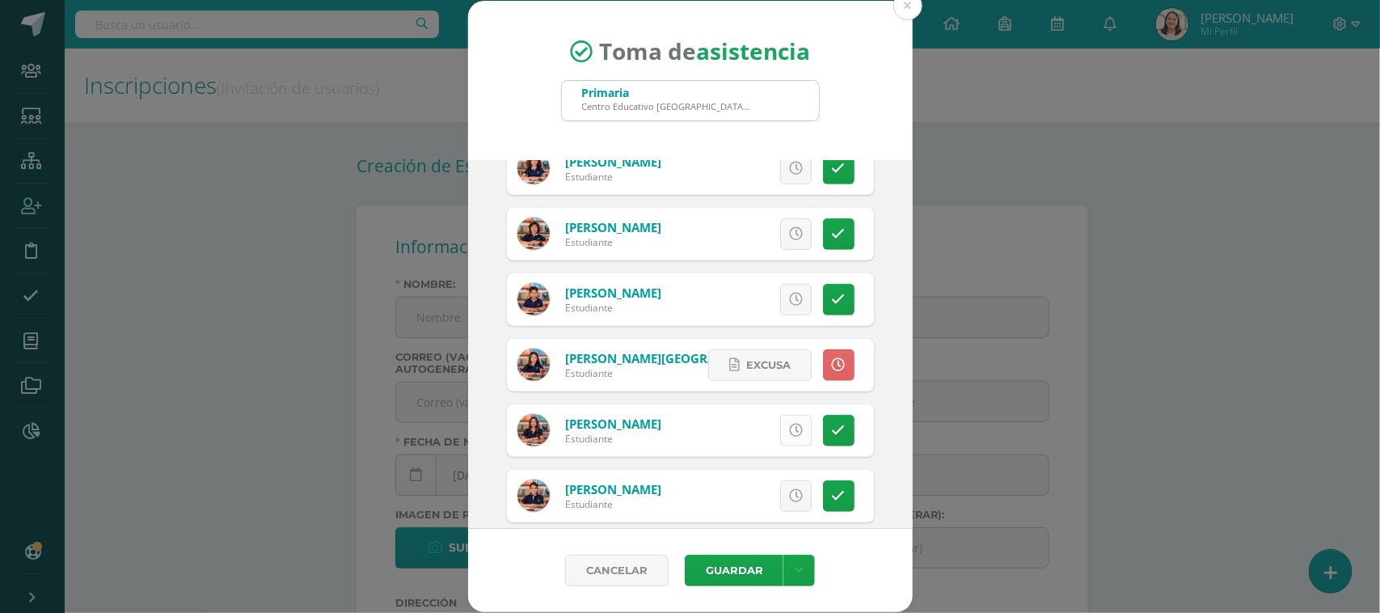
click at [789, 435] on icon at bounding box center [796, 431] width 14 height 14
click at [789, 499] on icon at bounding box center [796, 496] width 14 height 14
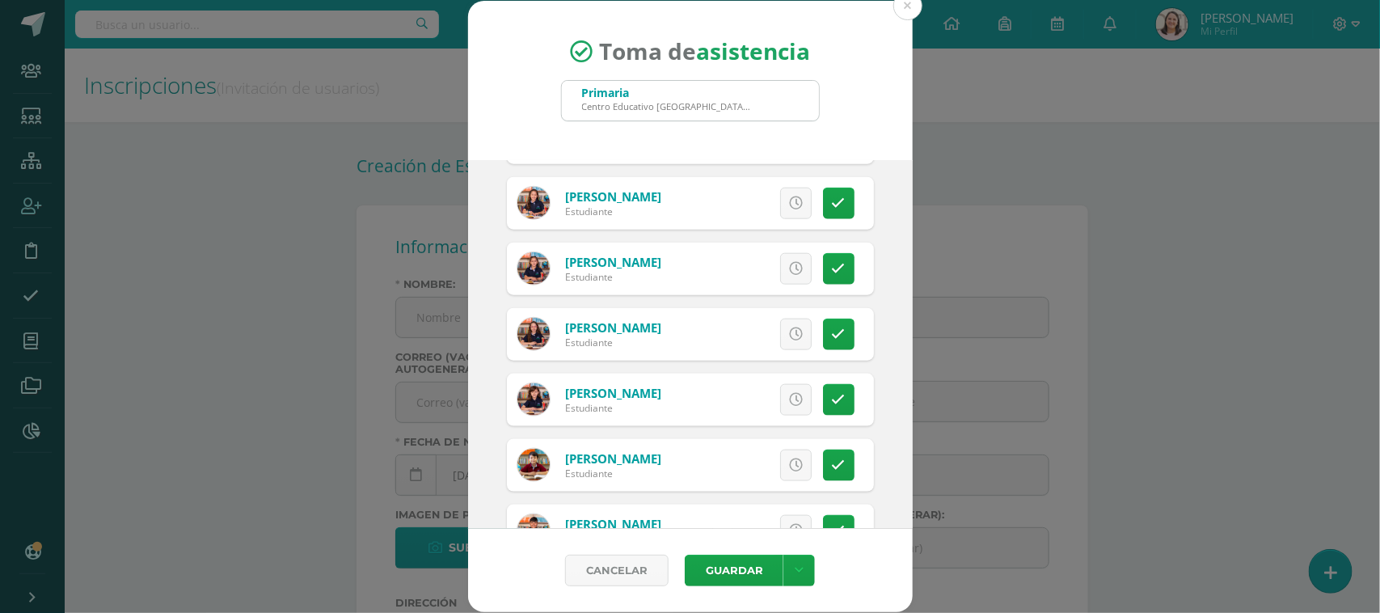
scroll to position [3647, 0]
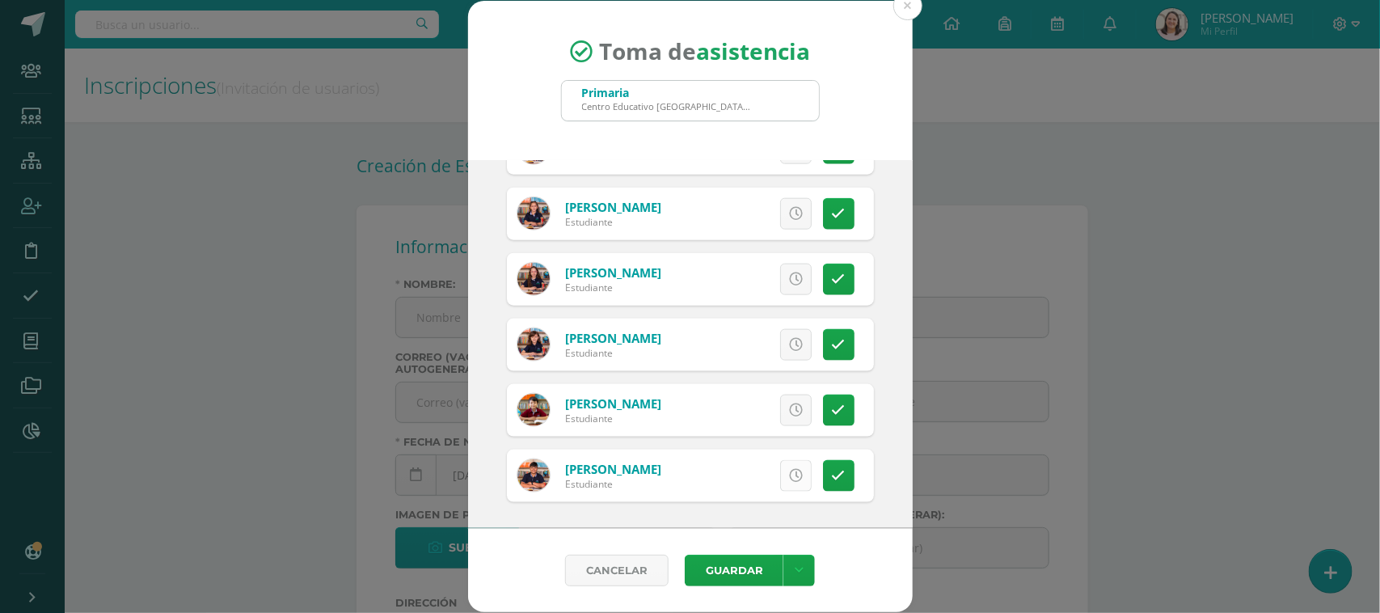
click at [789, 479] on icon at bounding box center [796, 476] width 14 height 14
click at [726, 567] on button "Guardar" at bounding box center [734, 571] width 99 height 32
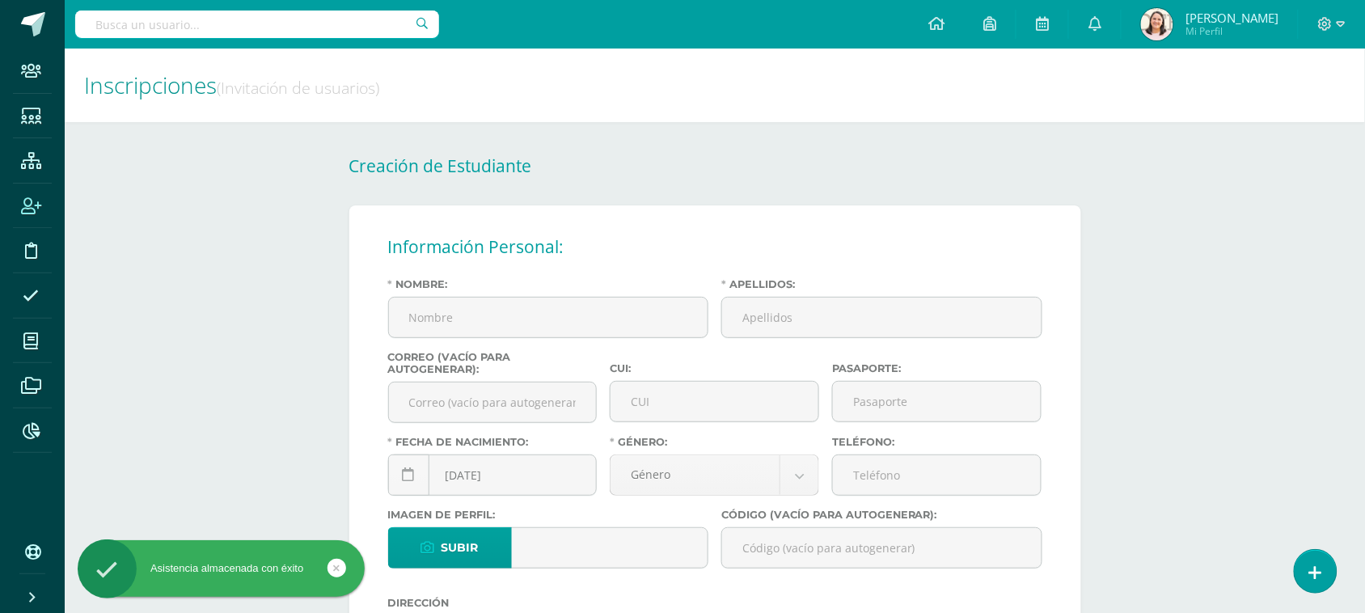
click at [26, 551] on icon at bounding box center [31, 552] width 13 height 16
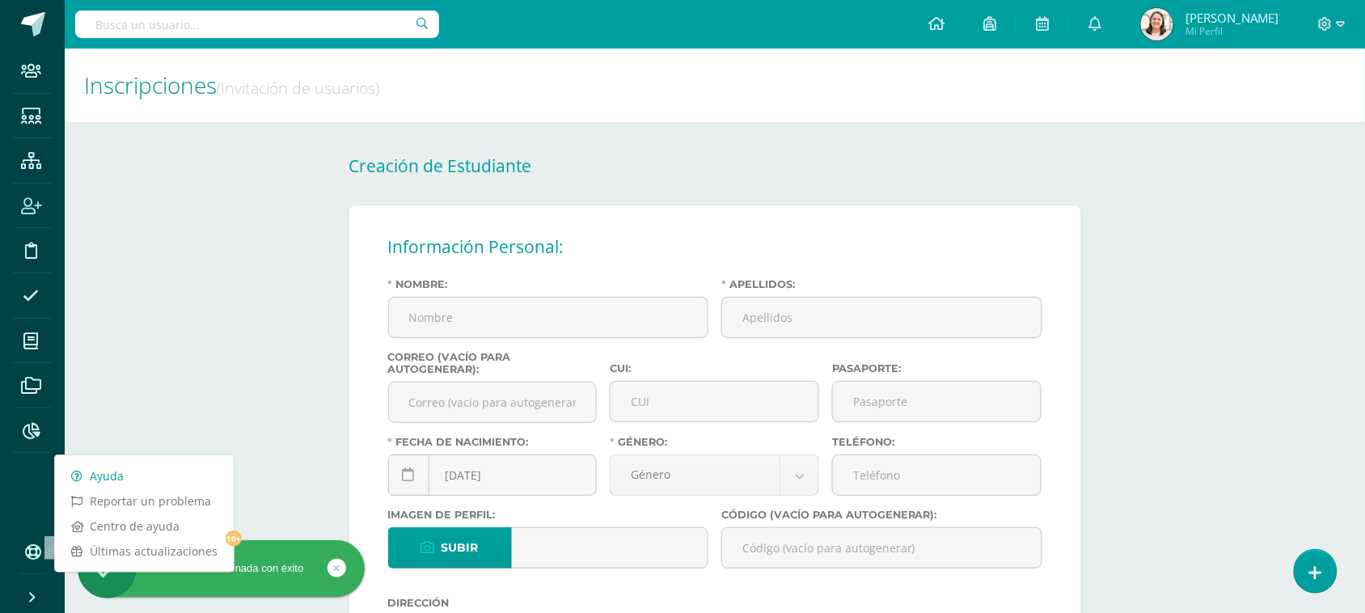
click at [110, 478] on link "Ayuda" at bounding box center [144, 475] width 179 height 25
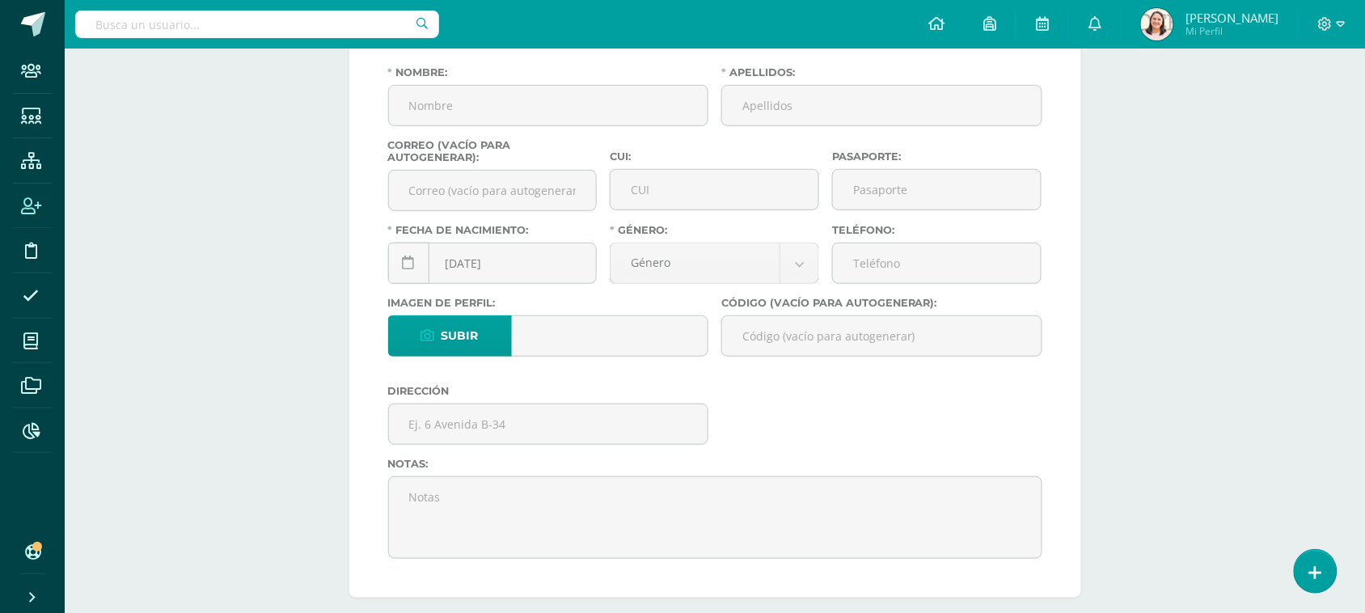
scroll to position [202, 0]
